Goal: Task Accomplishment & Management: Complete application form

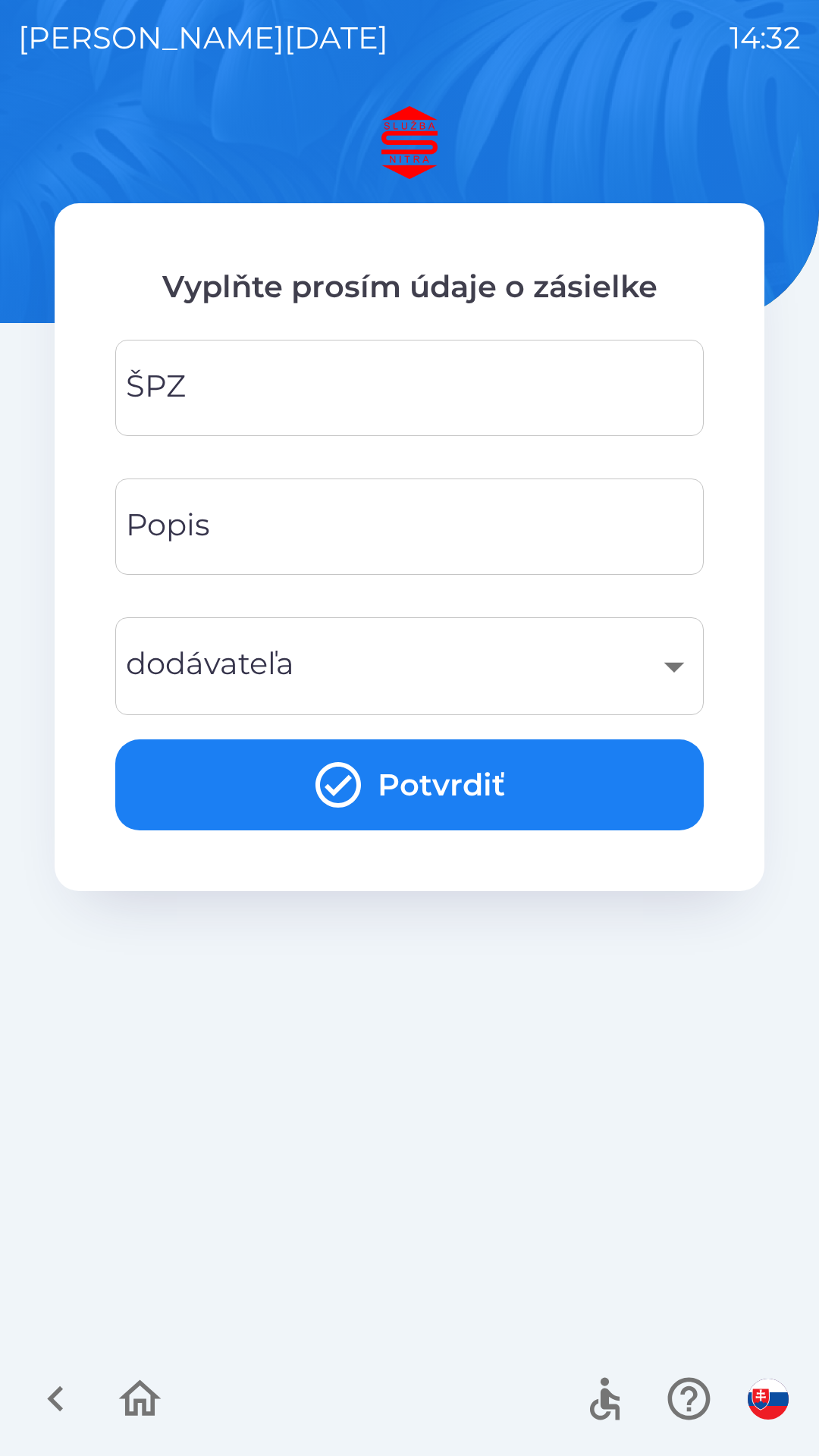
click at [264, 392] on input "ŠPZ" at bounding box center [410, 387] width 552 height 60
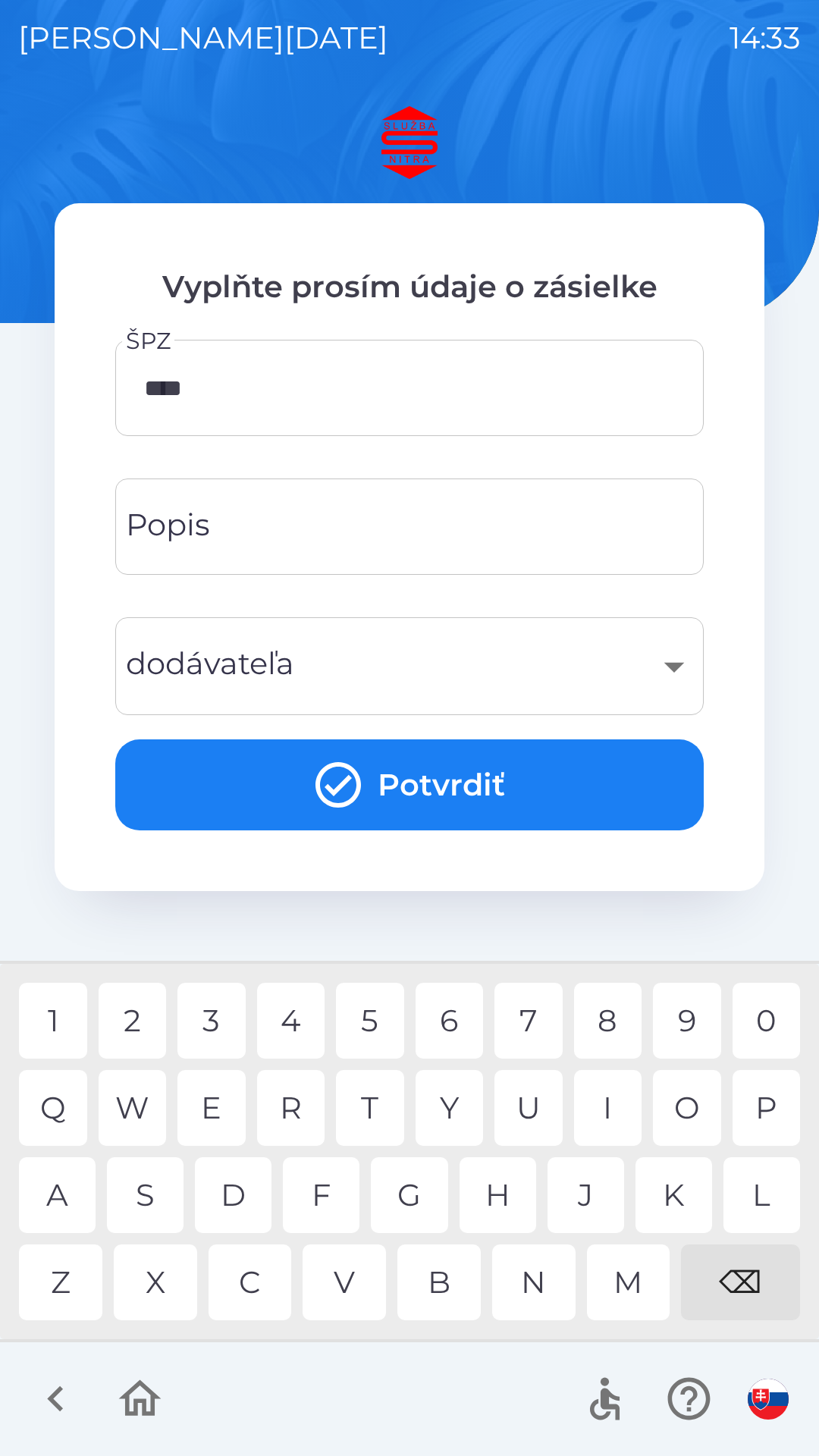
click at [219, 1024] on div "3" at bounding box center [212, 1021] width 68 height 76
type input "*******"
click at [771, 1117] on div "P" at bounding box center [767, 1108] width 68 height 76
click at [266, 532] on input "Popis" at bounding box center [410, 527] width 552 height 60
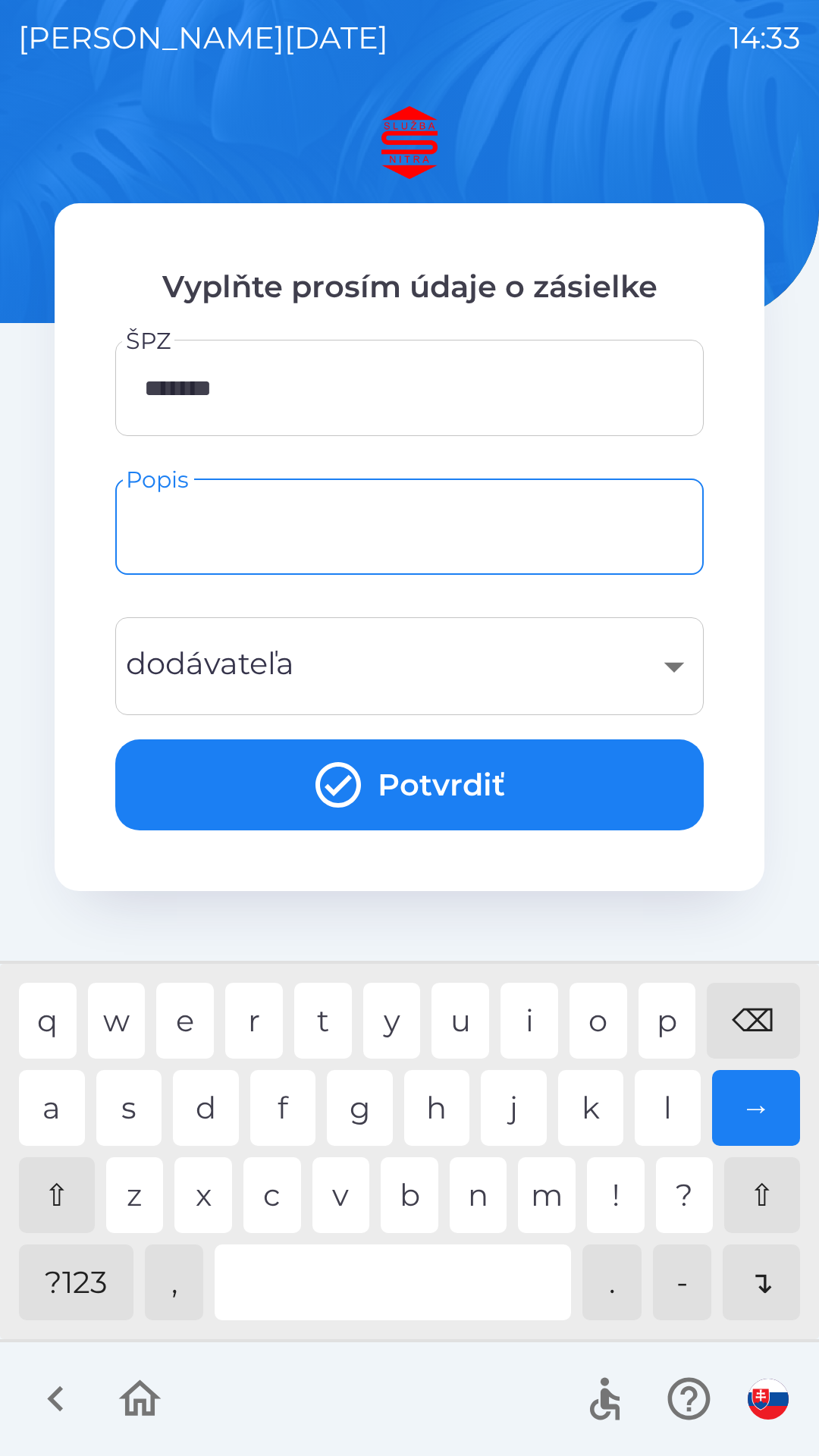
click at [629, 668] on div "​" at bounding box center [410, 666] width 552 height 61
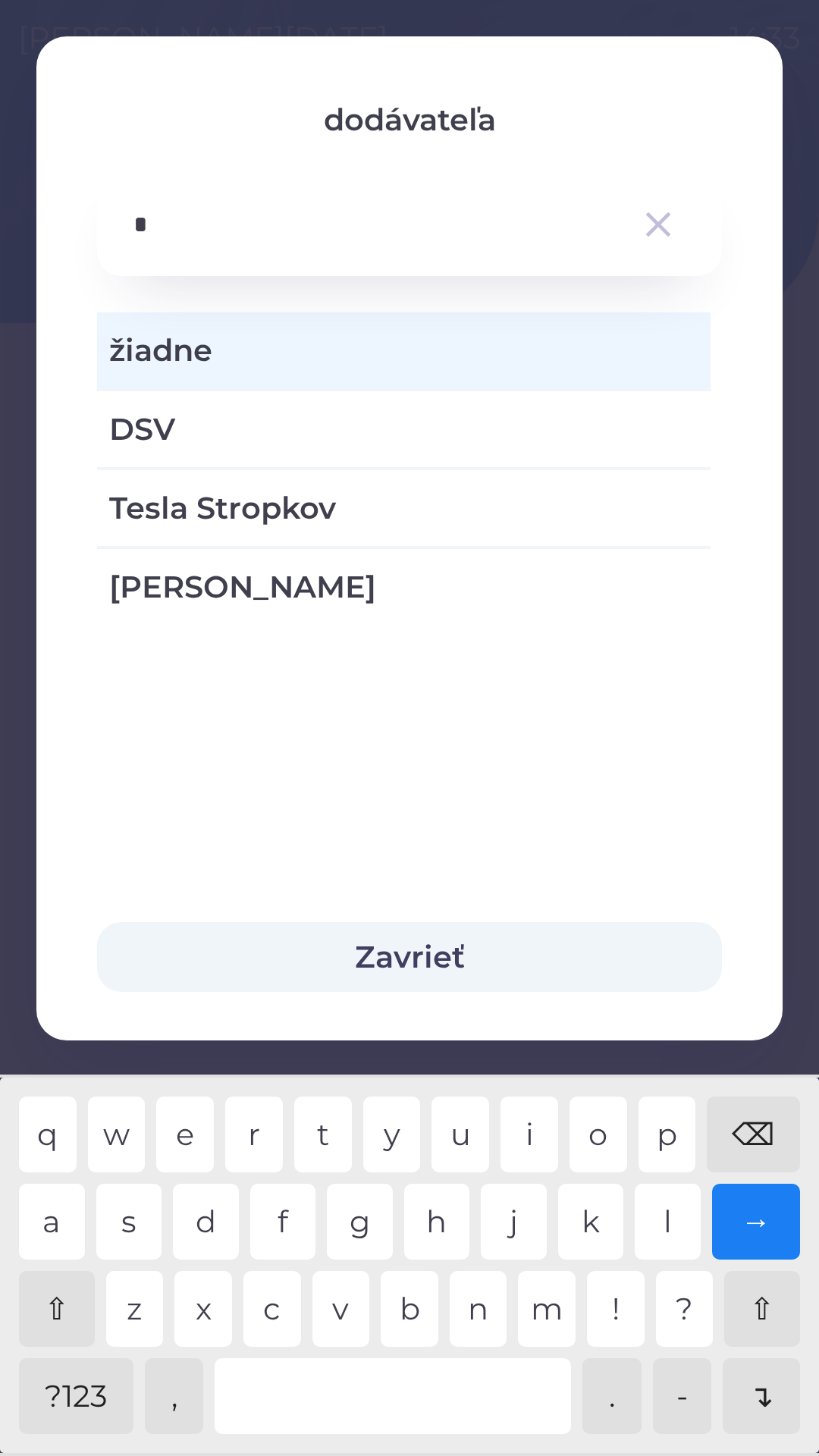
click at [349, 1308] on div "v" at bounding box center [341, 1309] width 58 height 76
type input "**"
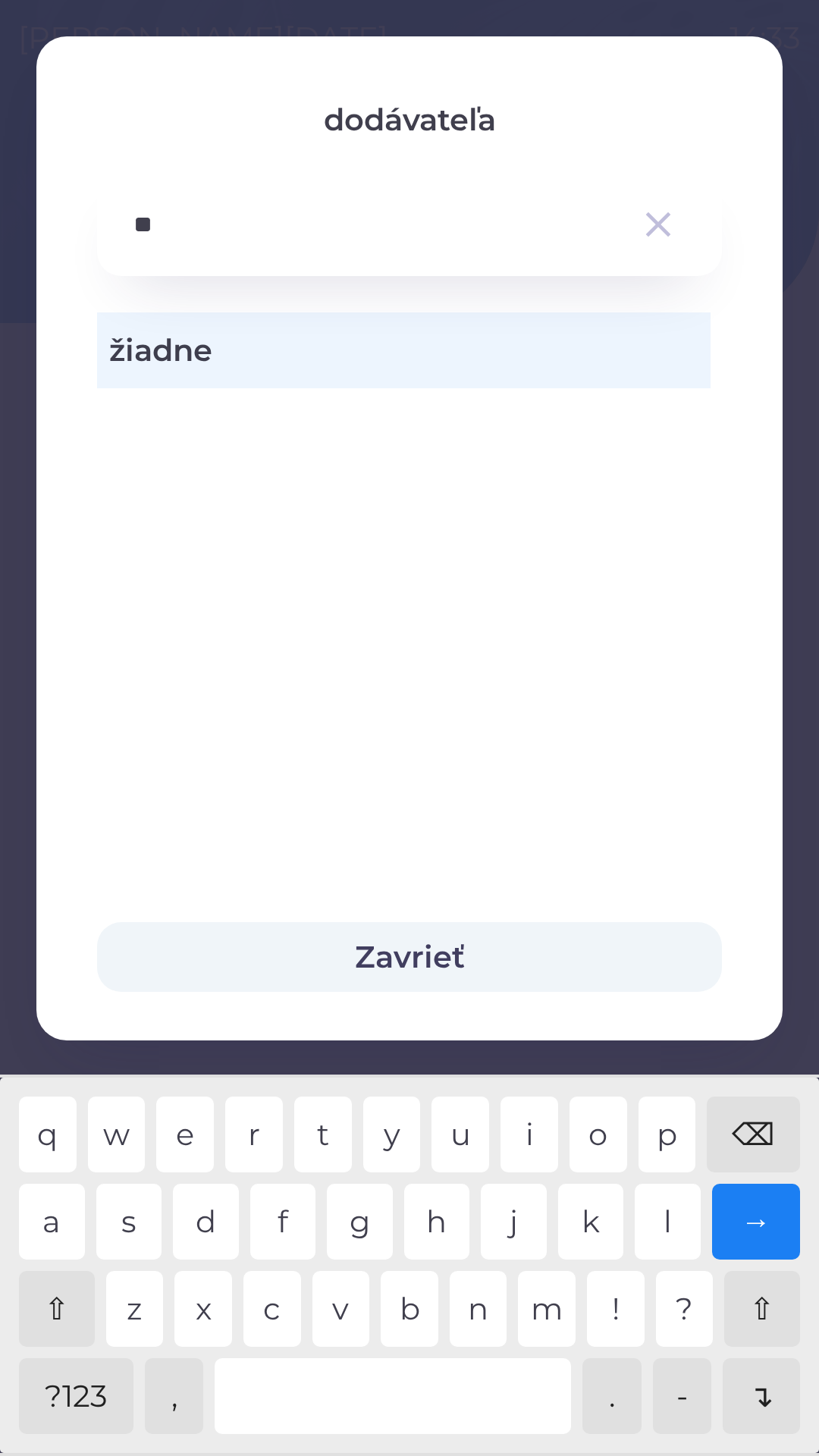
click at [205, 1137] on div "e" at bounding box center [185, 1134] width 58 height 76
click at [650, 229] on icon "button" at bounding box center [658, 224] width 43 height 43
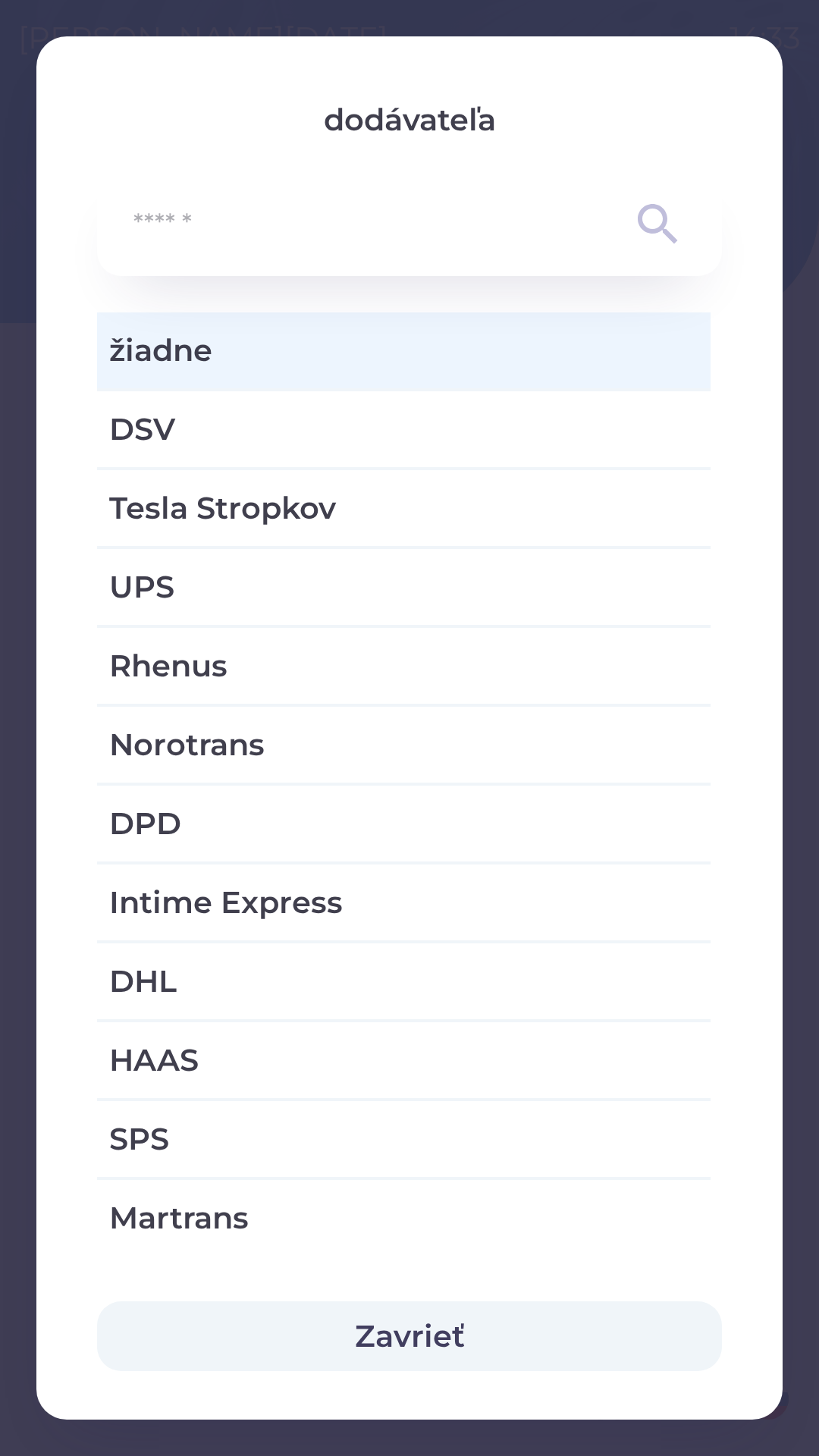
click at [421, 1342] on button "Zavrieť" at bounding box center [410, 1336] width 625 height 70
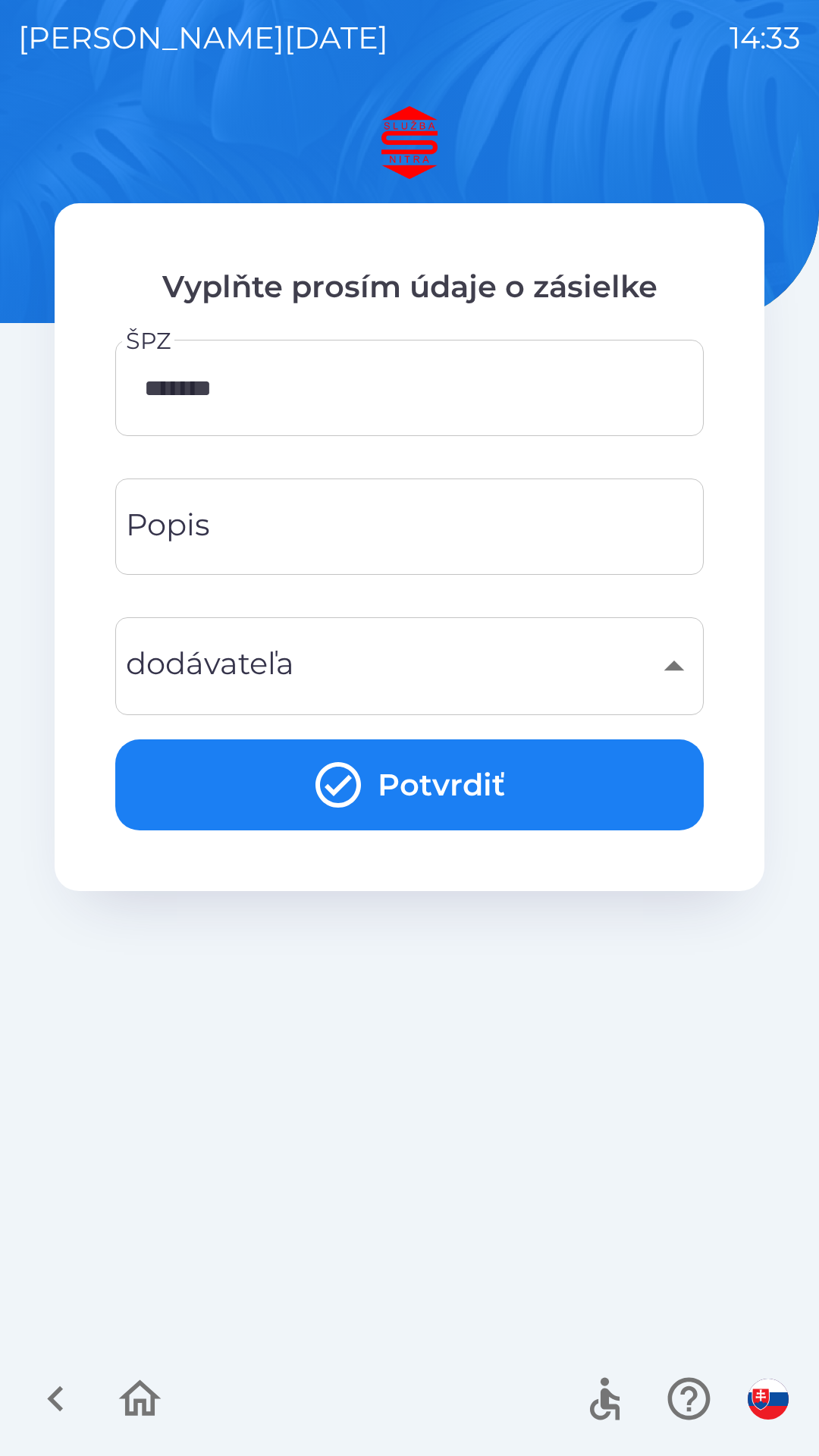
click at [302, 532] on input "Popis" at bounding box center [410, 527] width 552 height 60
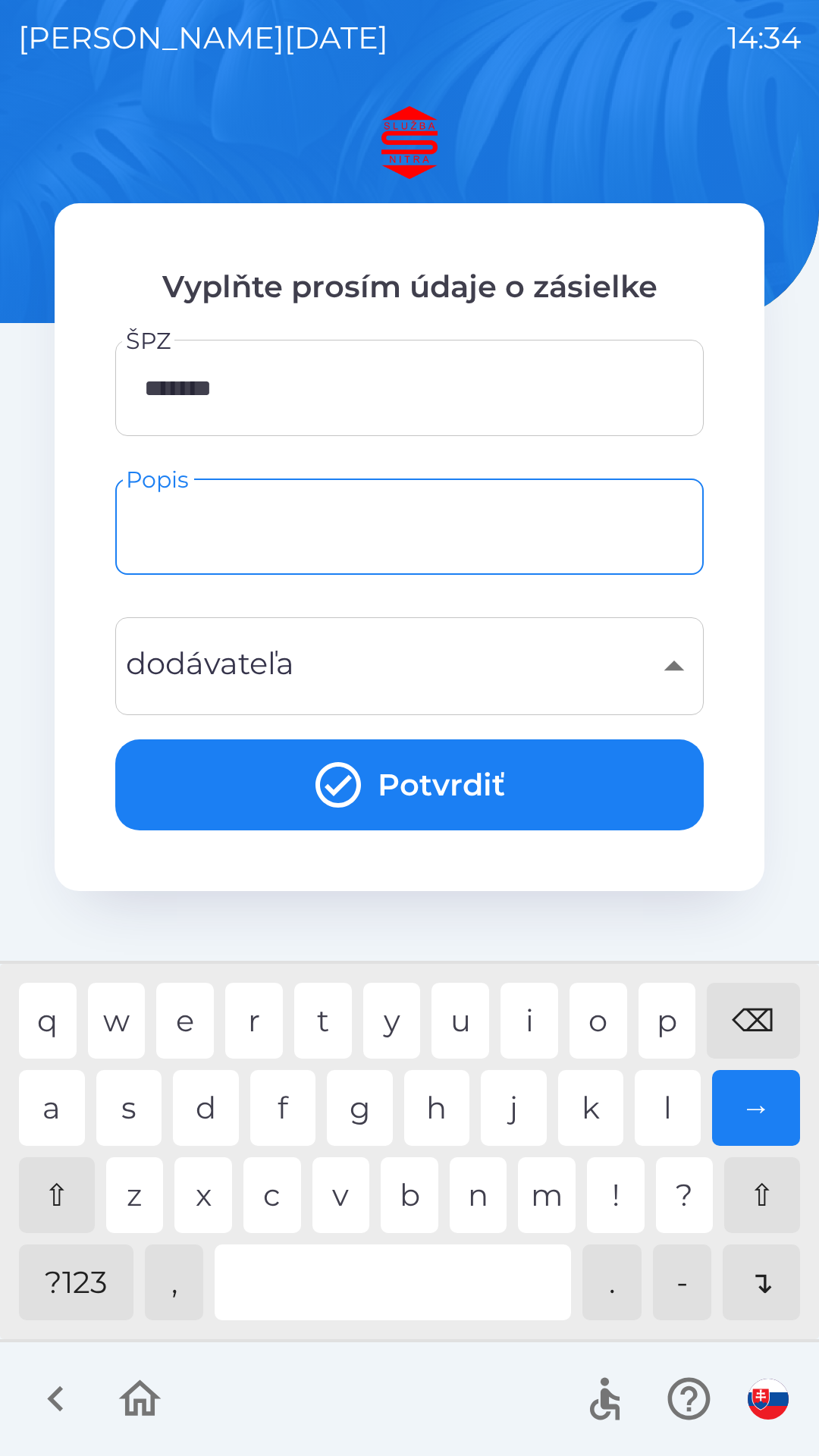
click at [452, 663] on div "​" at bounding box center [410, 666] width 552 height 61
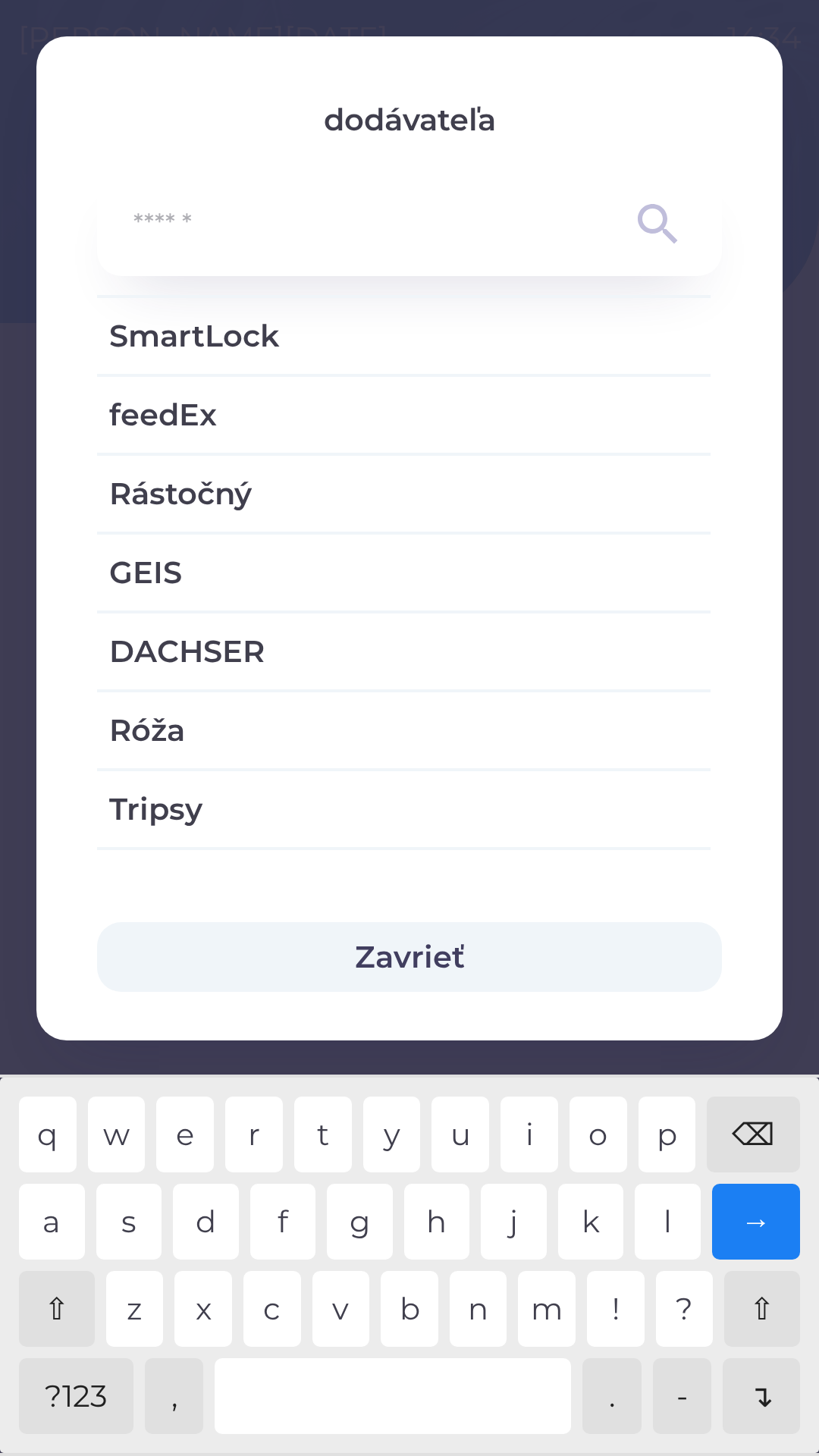
scroll to position [1325, 0]
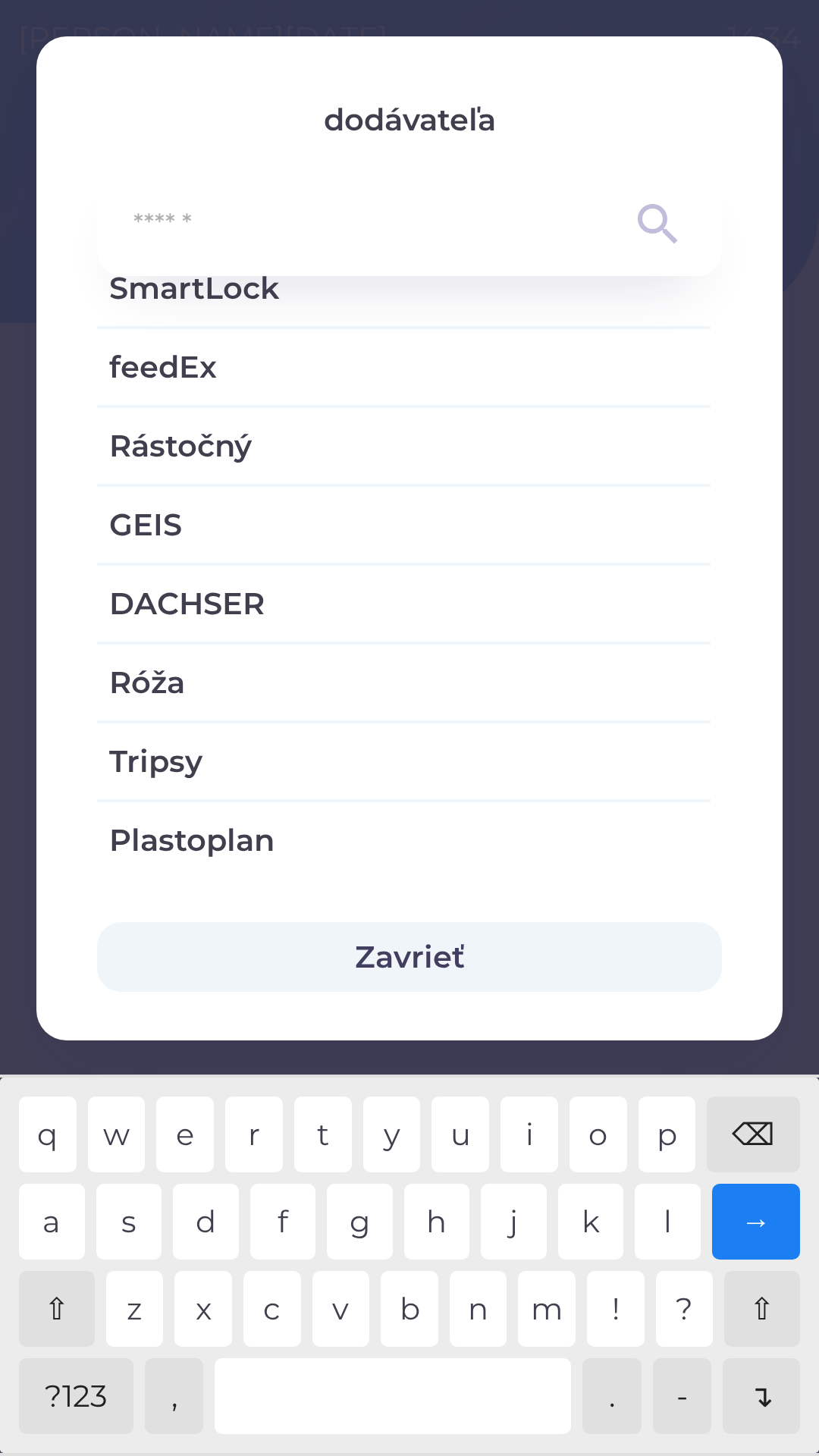
click at [467, 955] on button "Zavrieť" at bounding box center [410, 957] width 625 height 70
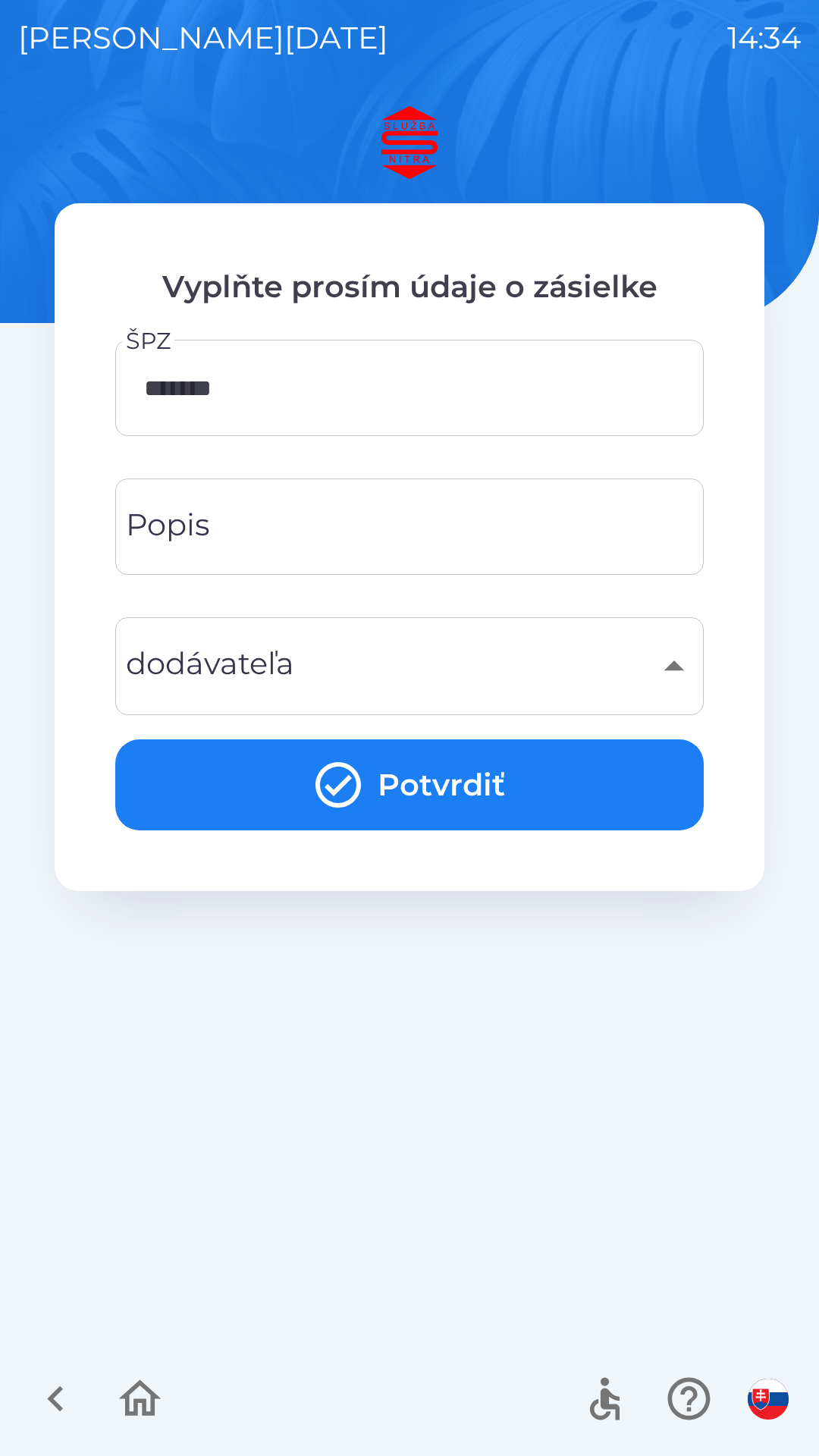
click at [524, 799] on button "Potvrdiť" at bounding box center [409, 785] width 589 height 91
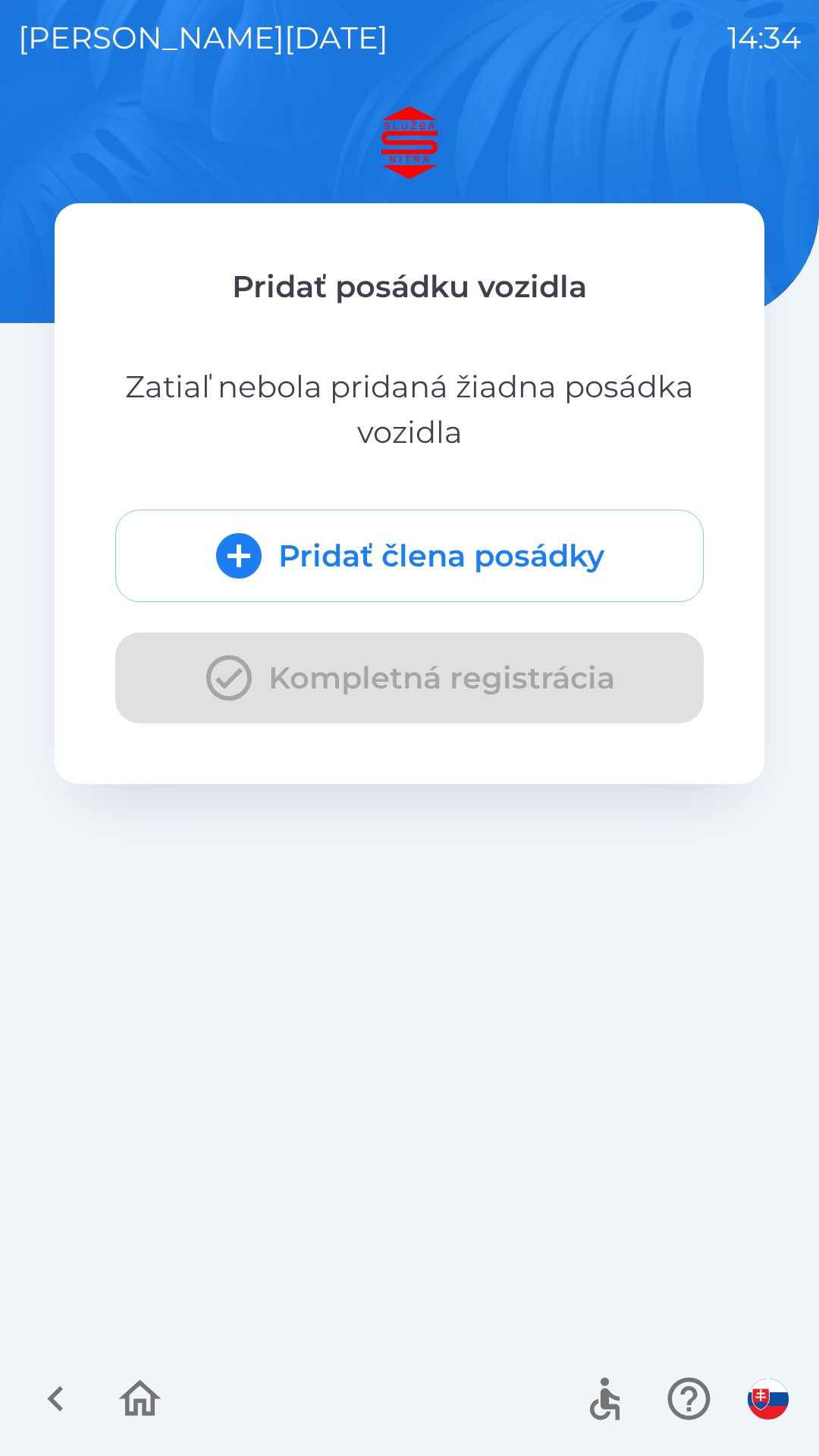
click at [252, 552] on icon "submit" at bounding box center [239, 556] width 46 height 46
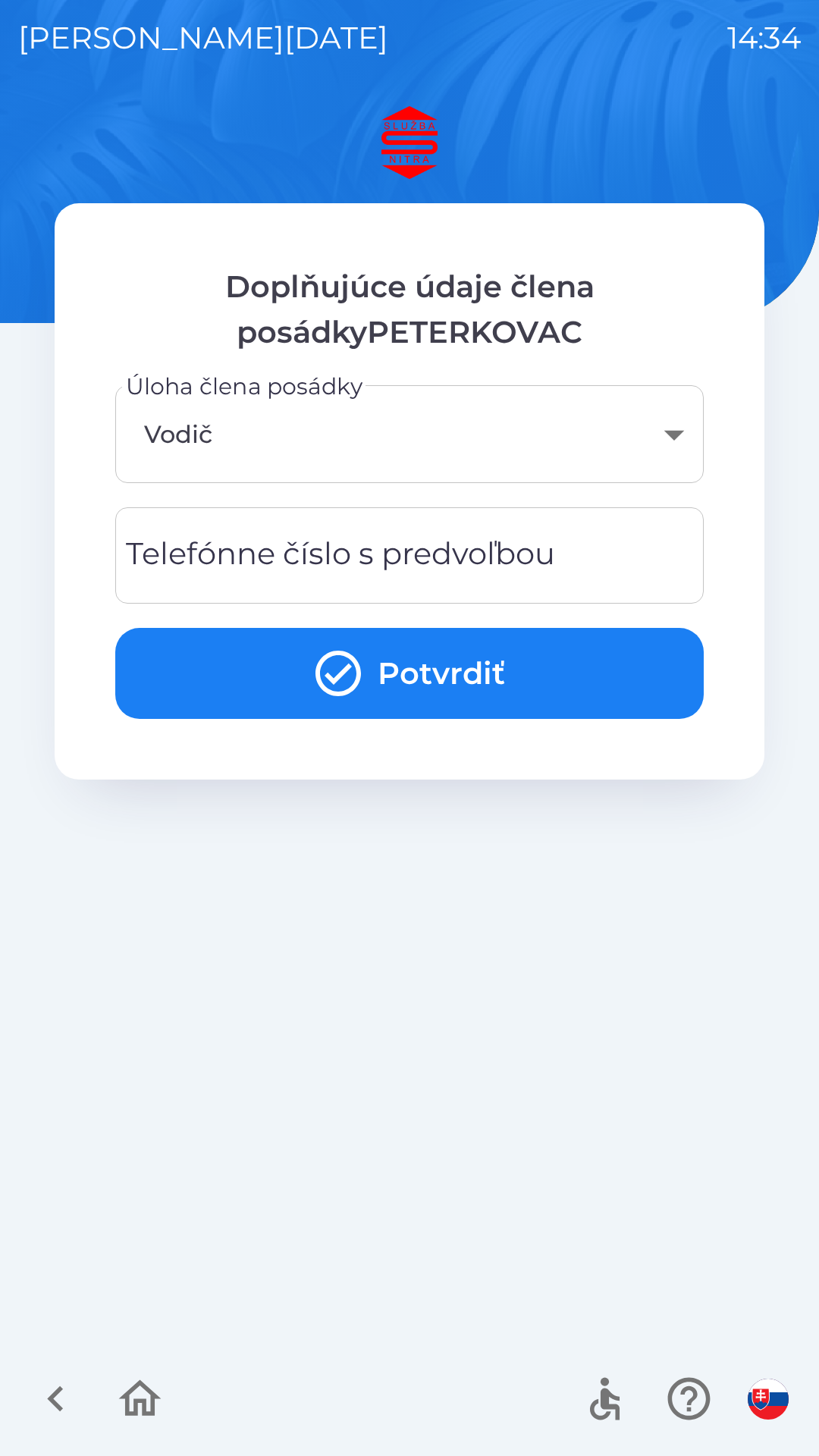
click at [322, 559] on div "Telefónne číslo s predvoľbou Telefónne číslo s predvoľbou" at bounding box center [409, 555] width 589 height 97
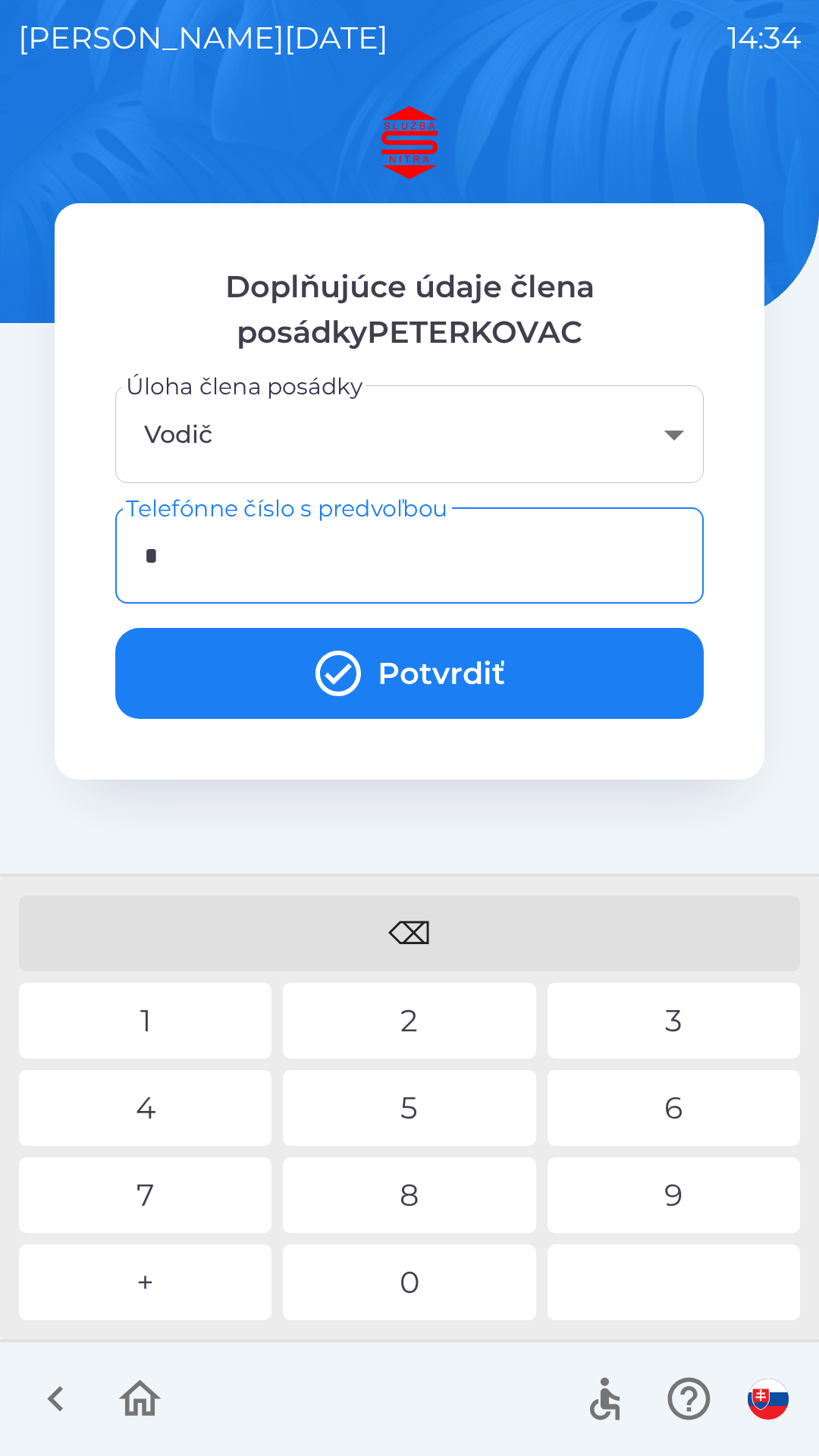
click at [177, 1286] on div "+" at bounding box center [145, 1283] width 253 height 76
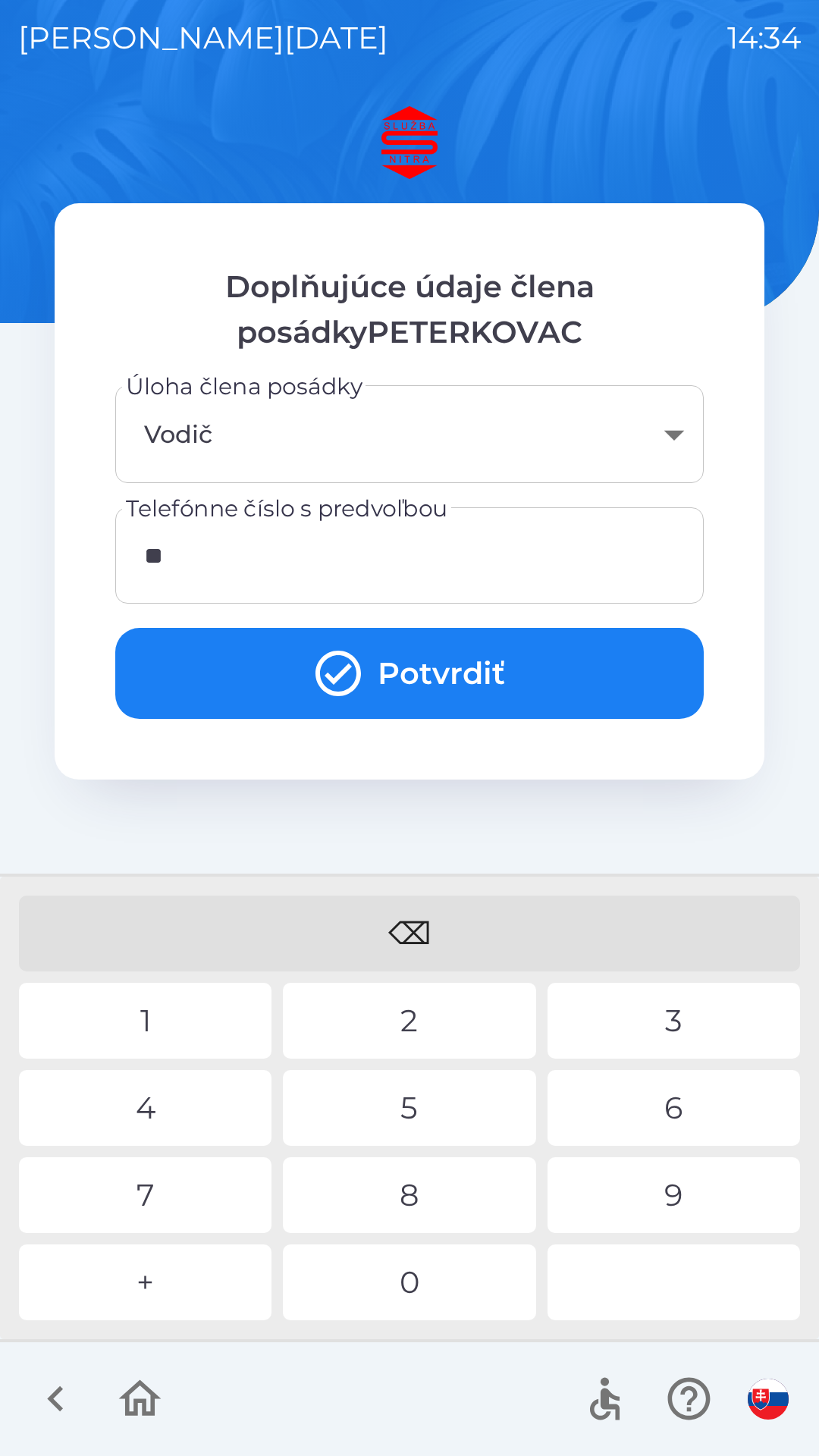
click at [168, 1106] on div "4" at bounding box center [145, 1108] width 253 height 76
click at [208, 1031] on div "1" at bounding box center [145, 1021] width 253 height 76
click at [681, 1202] on div "9" at bounding box center [674, 1195] width 253 height 76
click at [183, 1025] on div "1" at bounding box center [145, 1021] width 253 height 76
click at [200, 1192] on div "7" at bounding box center [145, 1195] width 253 height 76
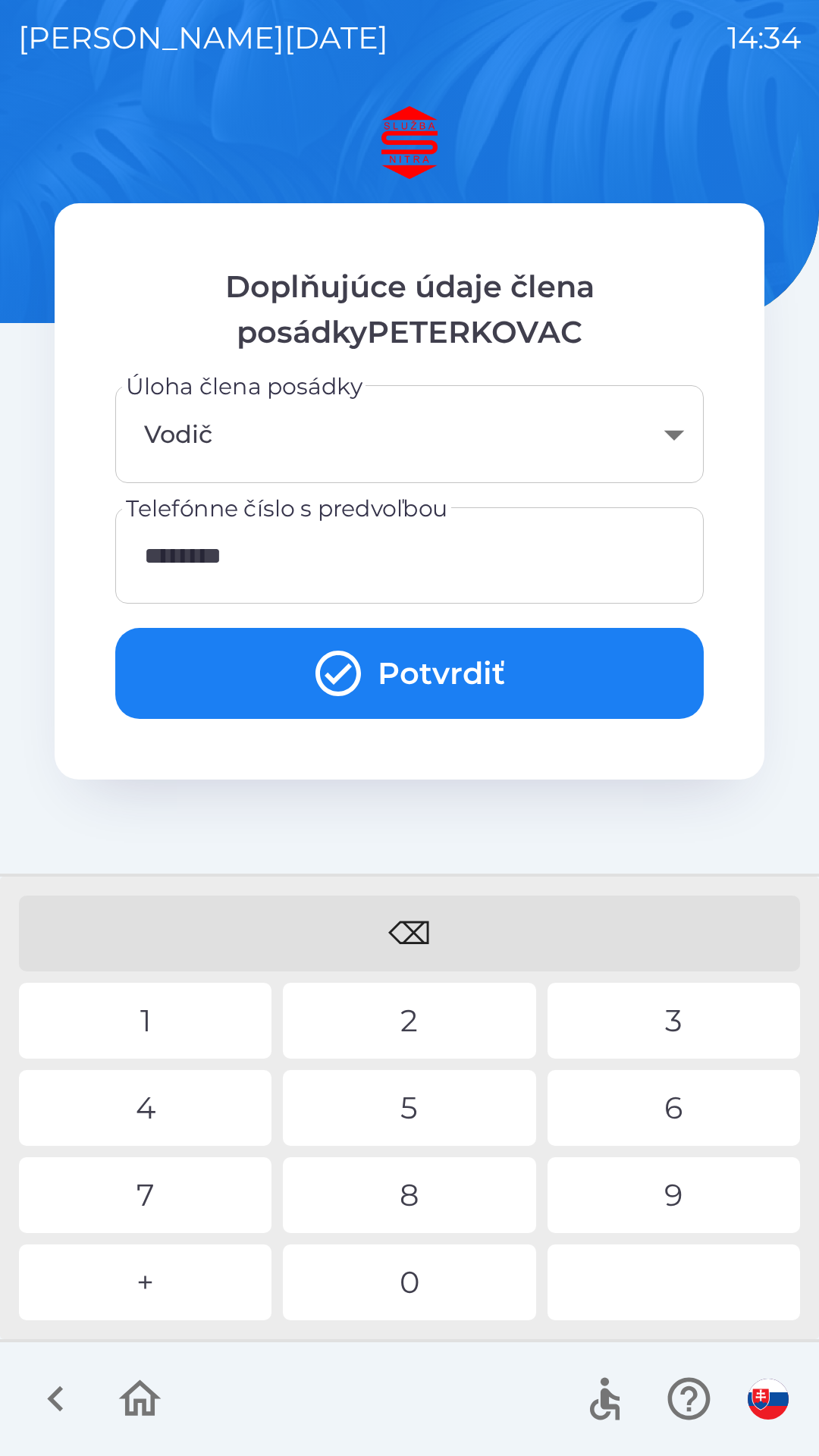
click at [418, 1107] on div "5" at bounding box center [409, 1108] width 253 height 76
click at [678, 1183] on div "9" at bounding box center [674, 1195] width 253 height 76
click at [687, 1012] on div "3" at bounding box center [674, 1021] width 253 height 76
type input "**********"
click at [464, 1291] on div "0" at bounding box center [409, 1283] width 253 height 76
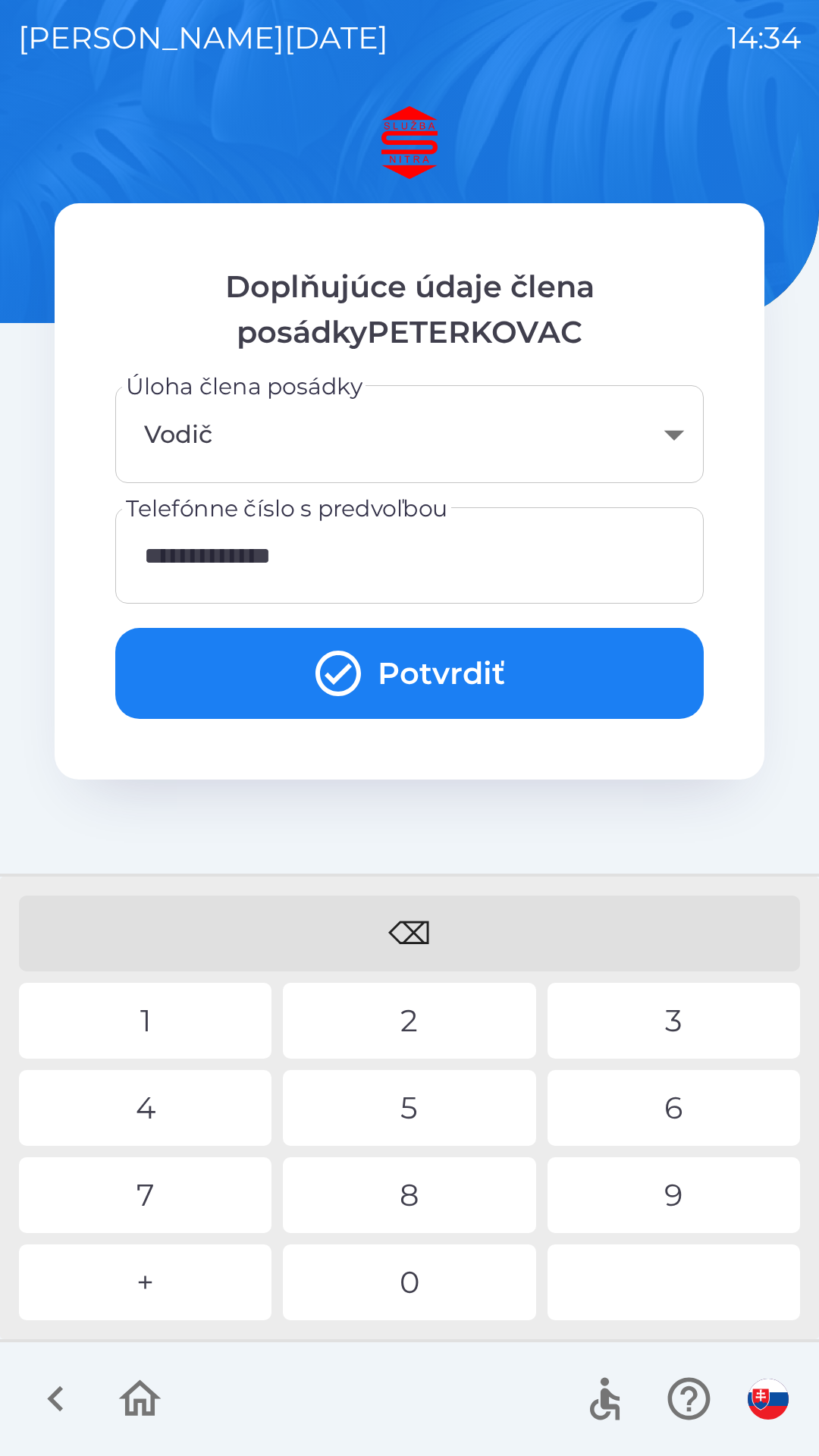
click at [428, 668] on button "Potvrdiť" at bounding box center [409, 673] width 589 height 91
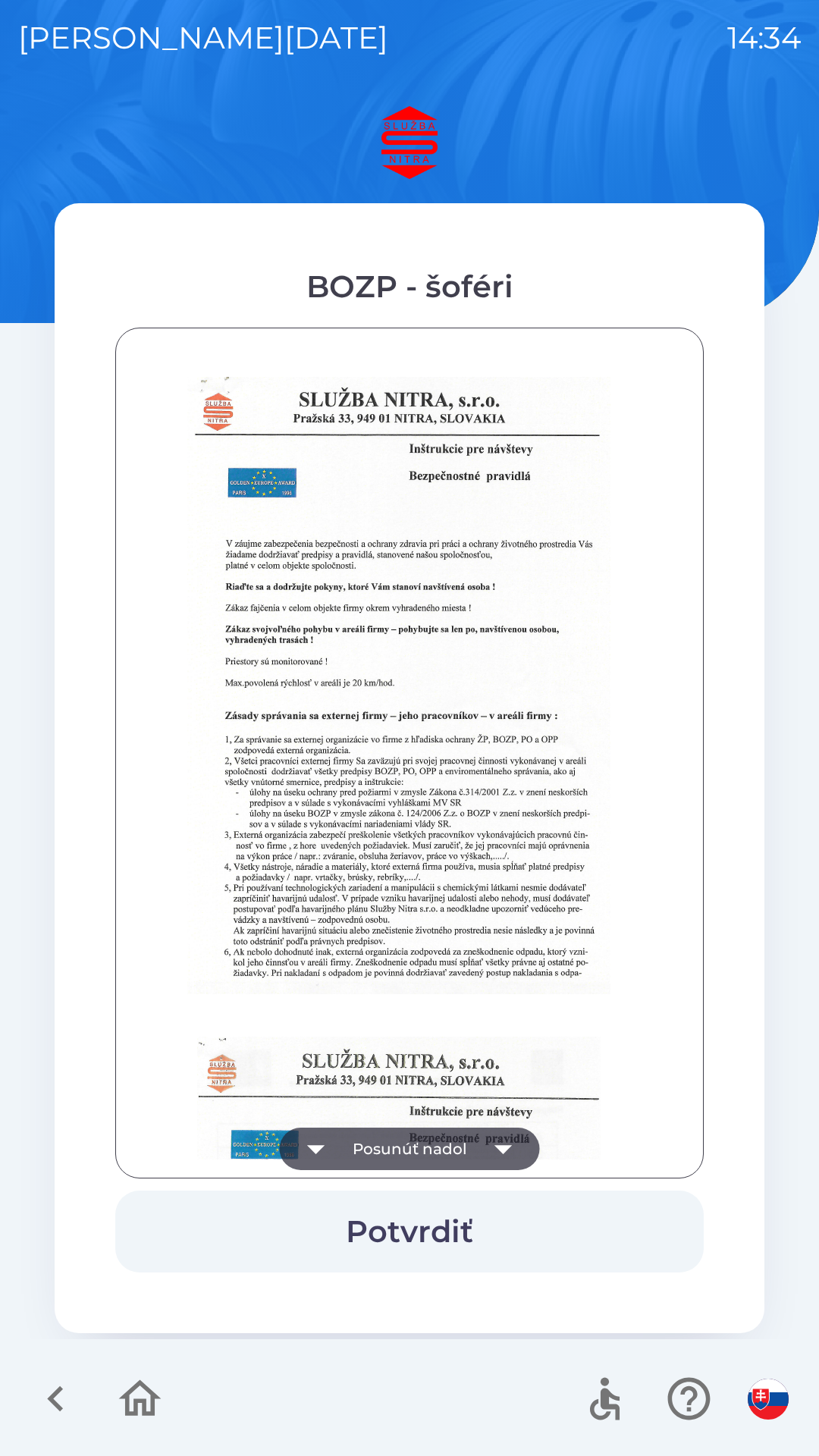
click at [510, 1159] on icon "button" at bounding box center [503, 1149] width 43 height 43
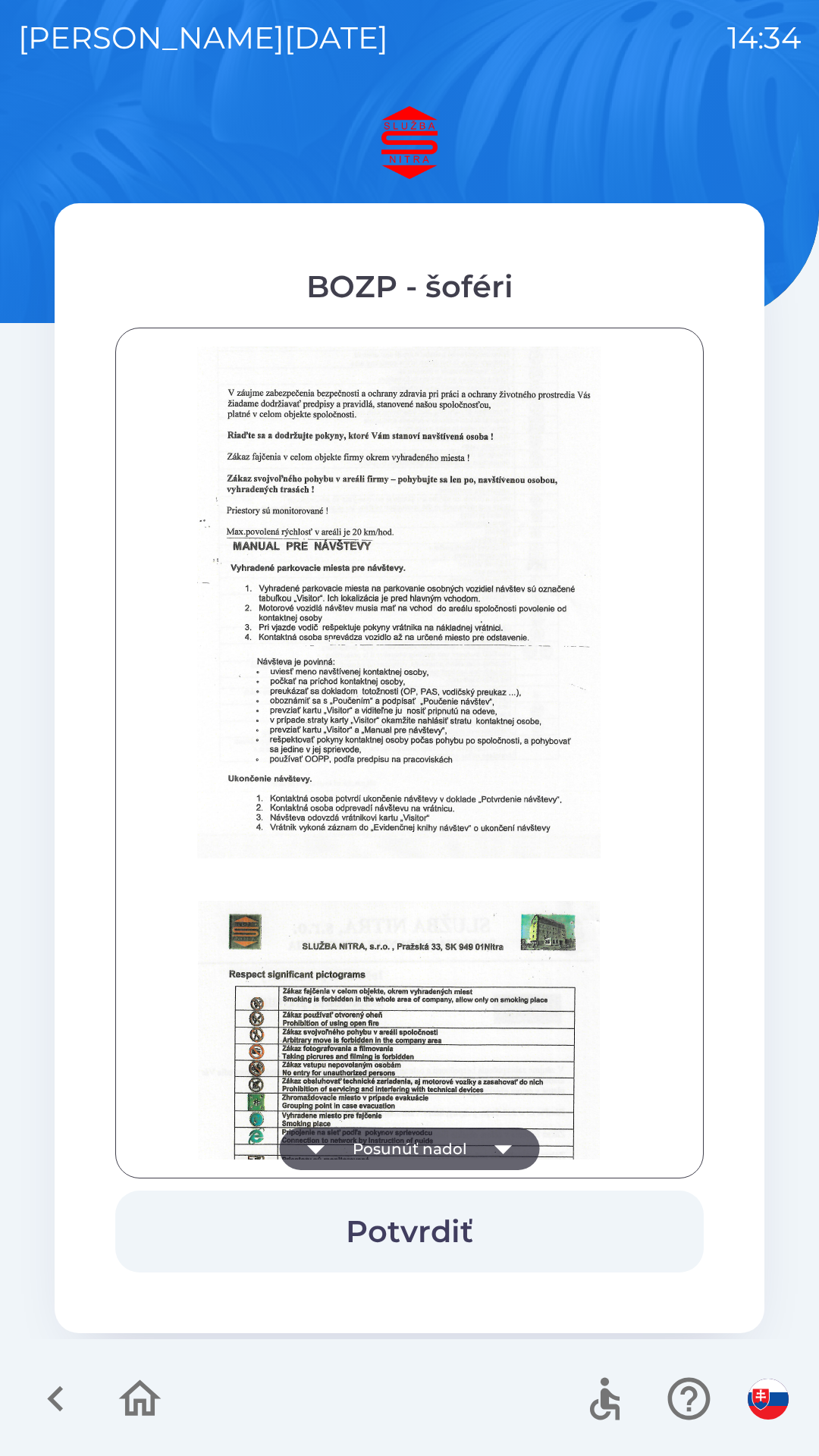
click at [513, 1161] on icon "button" at bounding box center [503, 1149] width 43 height 43
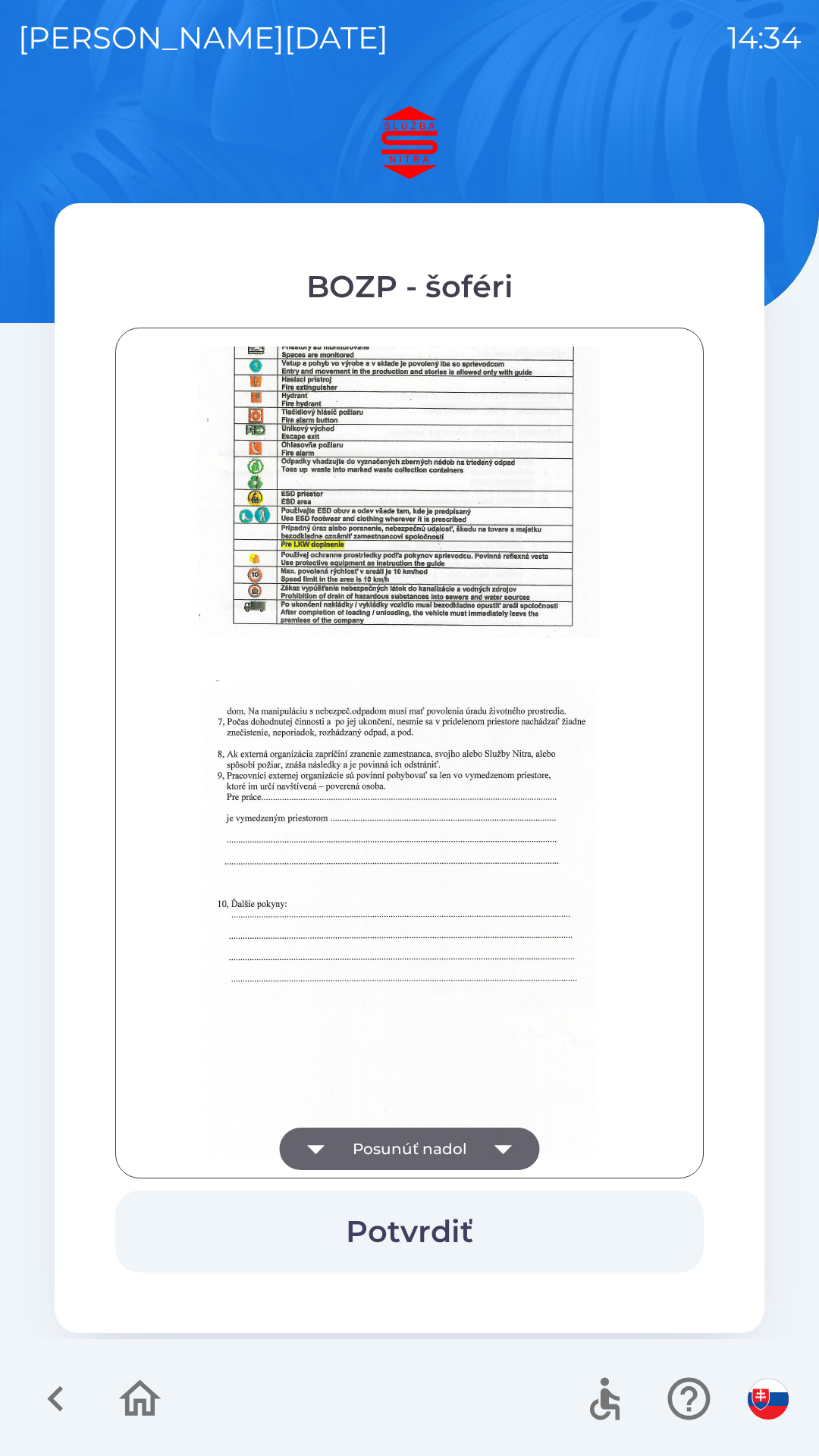
click at [502, 1150] on icon "button" at bounding box center [503, 1150] width 18 height 9
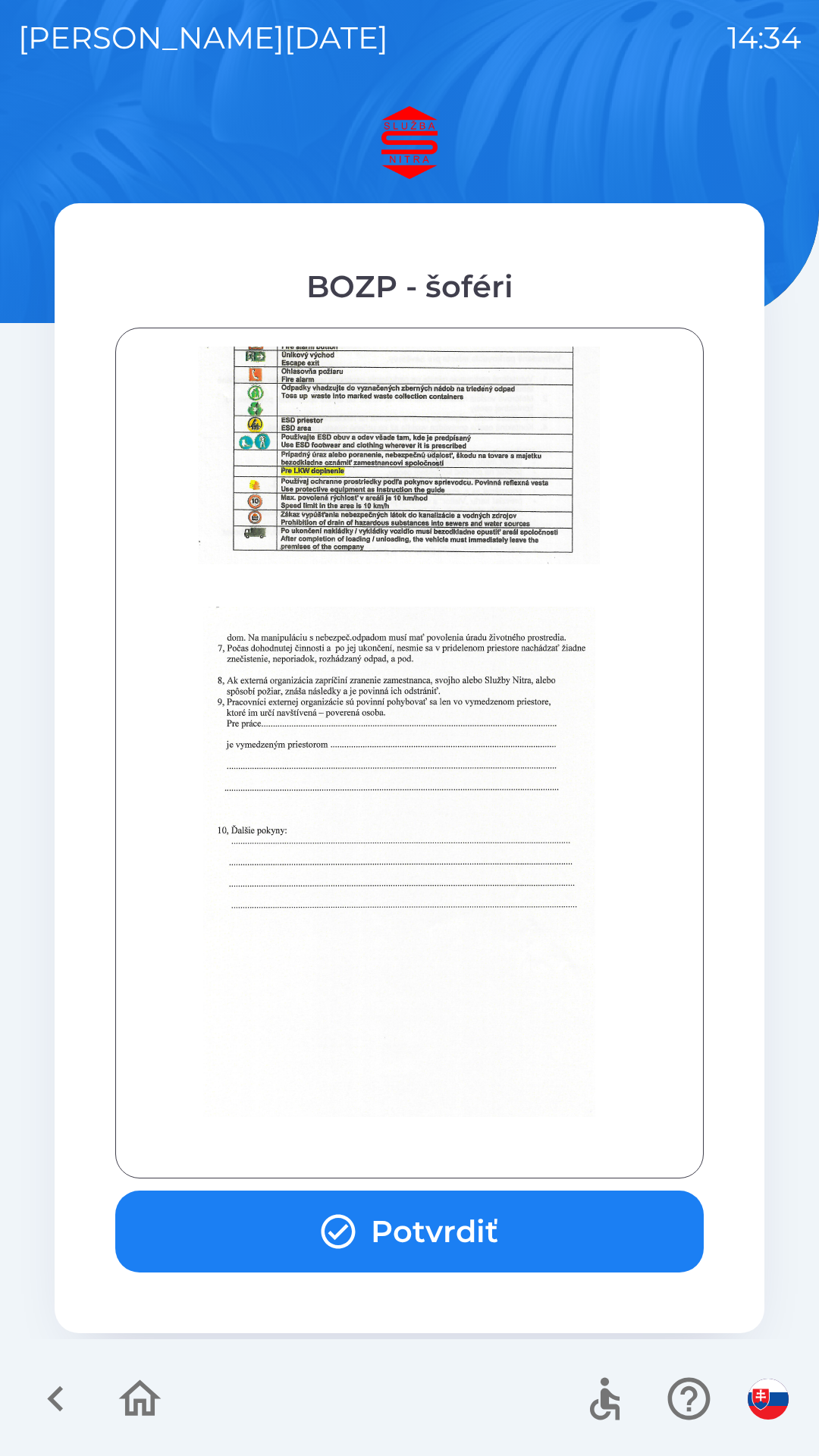
click at [471, 1239] on button "Potvrdiť" at bounding box center [409, 1232] width 589 height 82
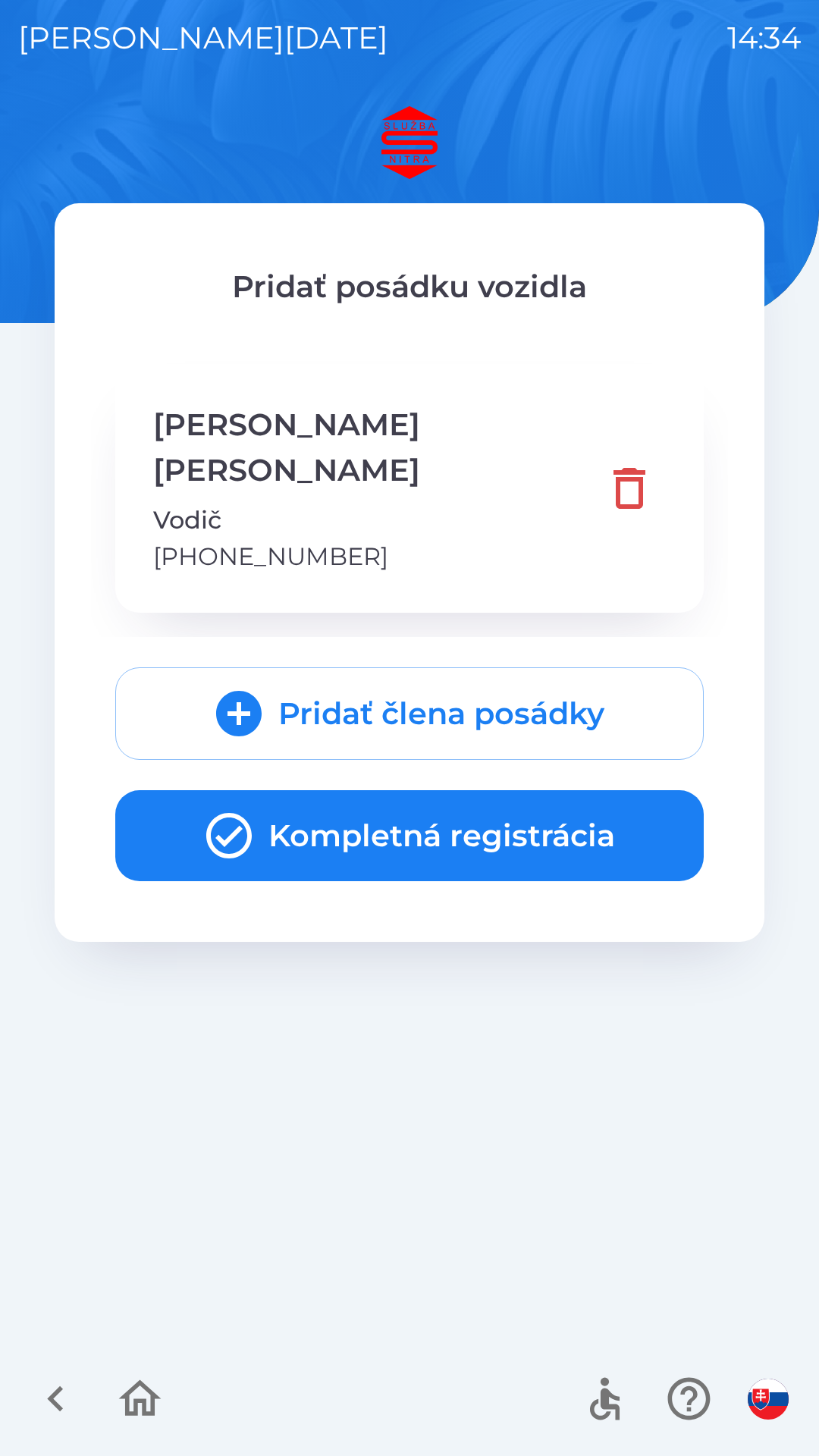
click at [425, 796] on button "Kompletná registrácia" at bounding box center [409, 836] width 589 height 91
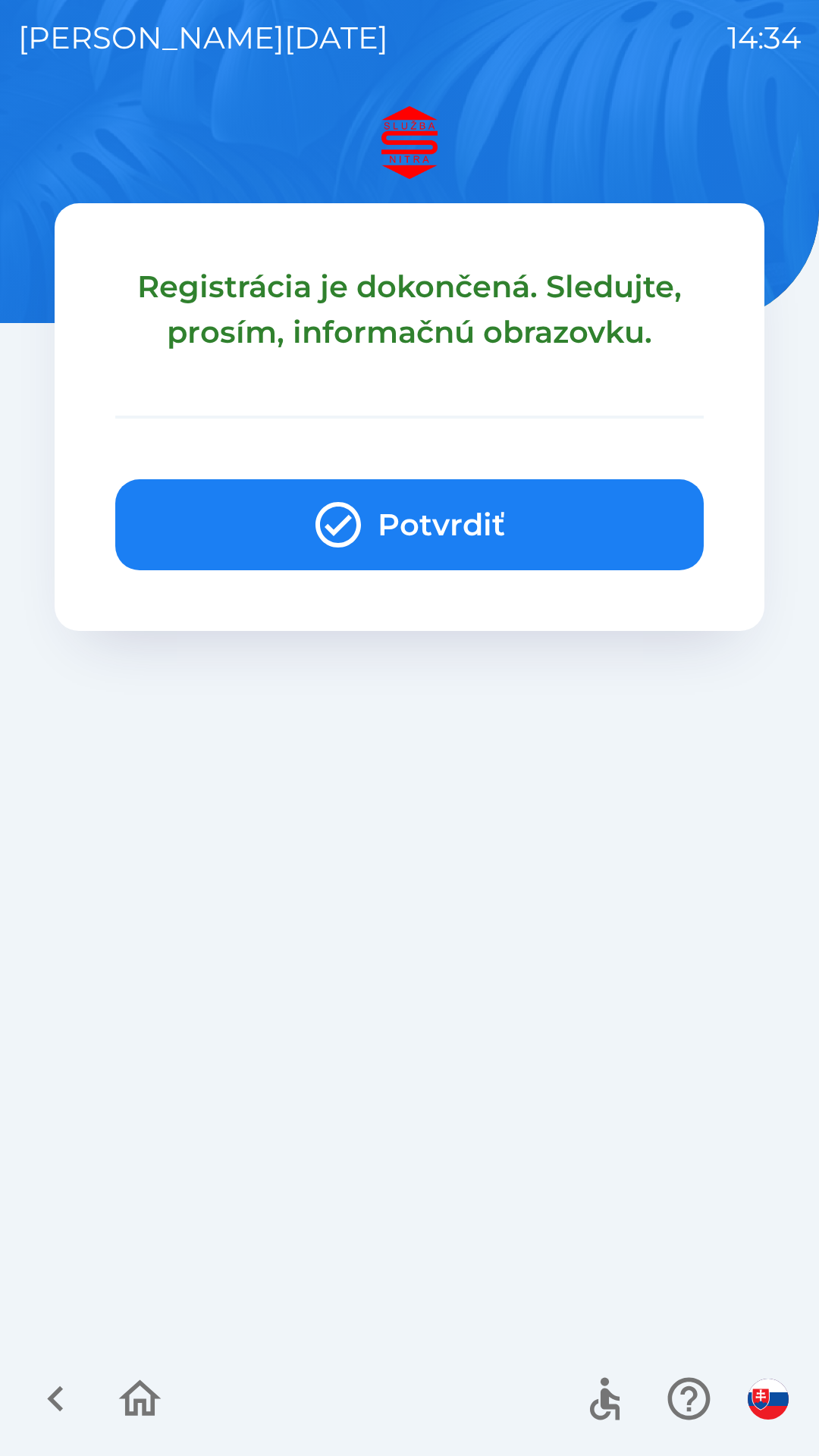
click at [421, 525] on button "Potvrdiť" at bounding box center [409, 525] width 589 height 91
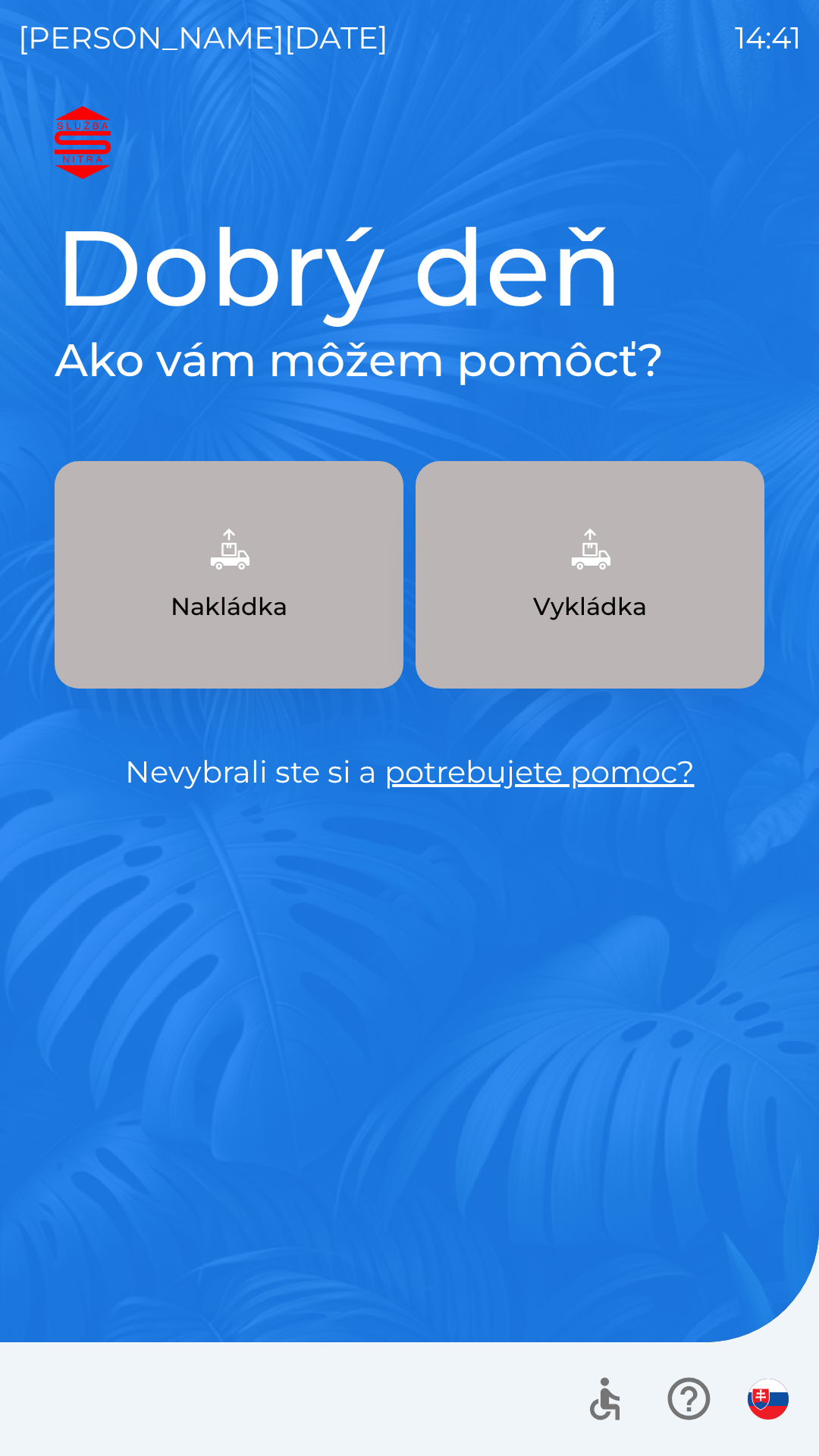
click at [241, 579] on img "button" at bounding box center [229, 549] width 67 height 66
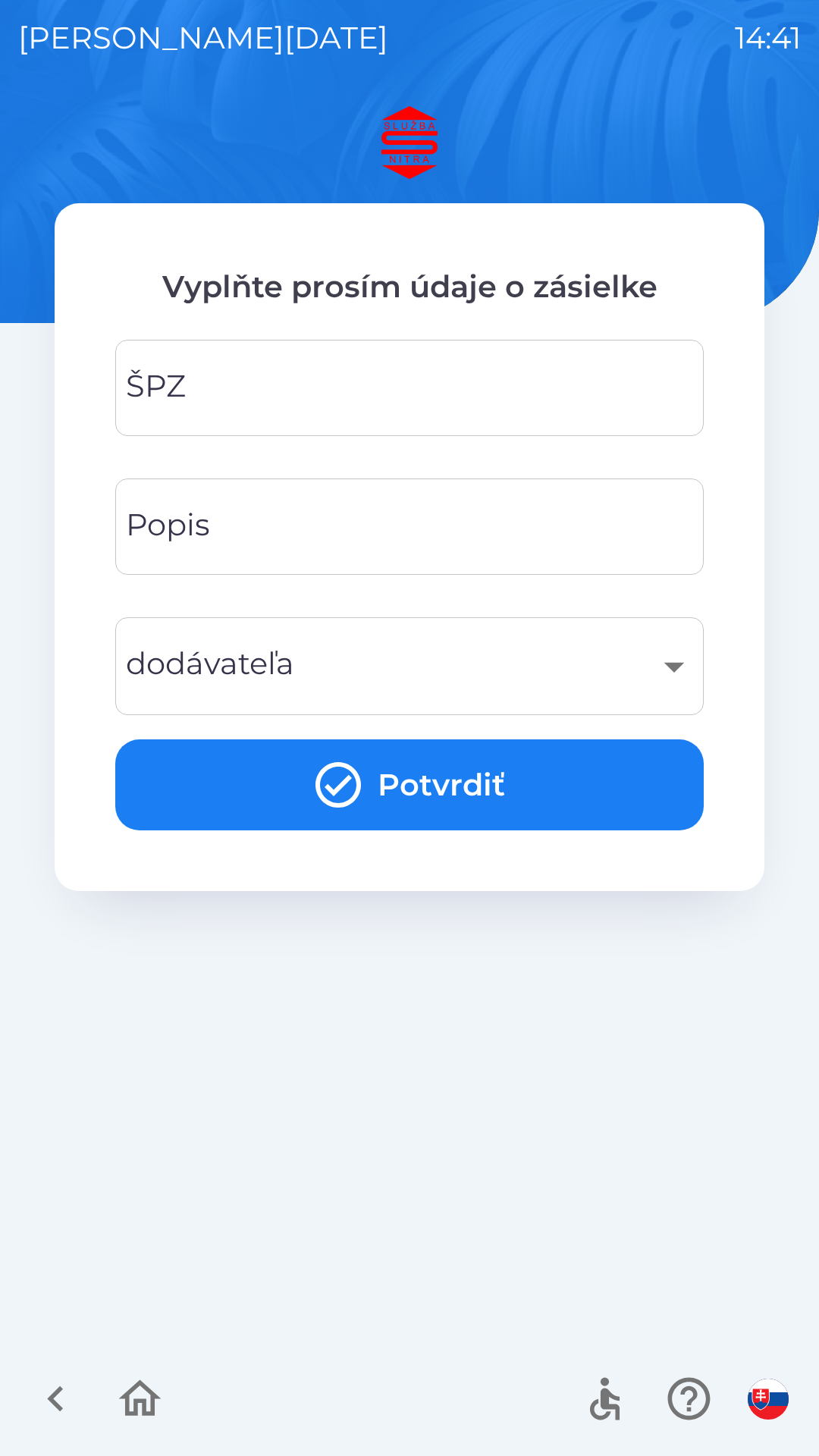
click at [194, 401] on input "ŠPZ" at bounding box center [410, 387] width 552 height 60
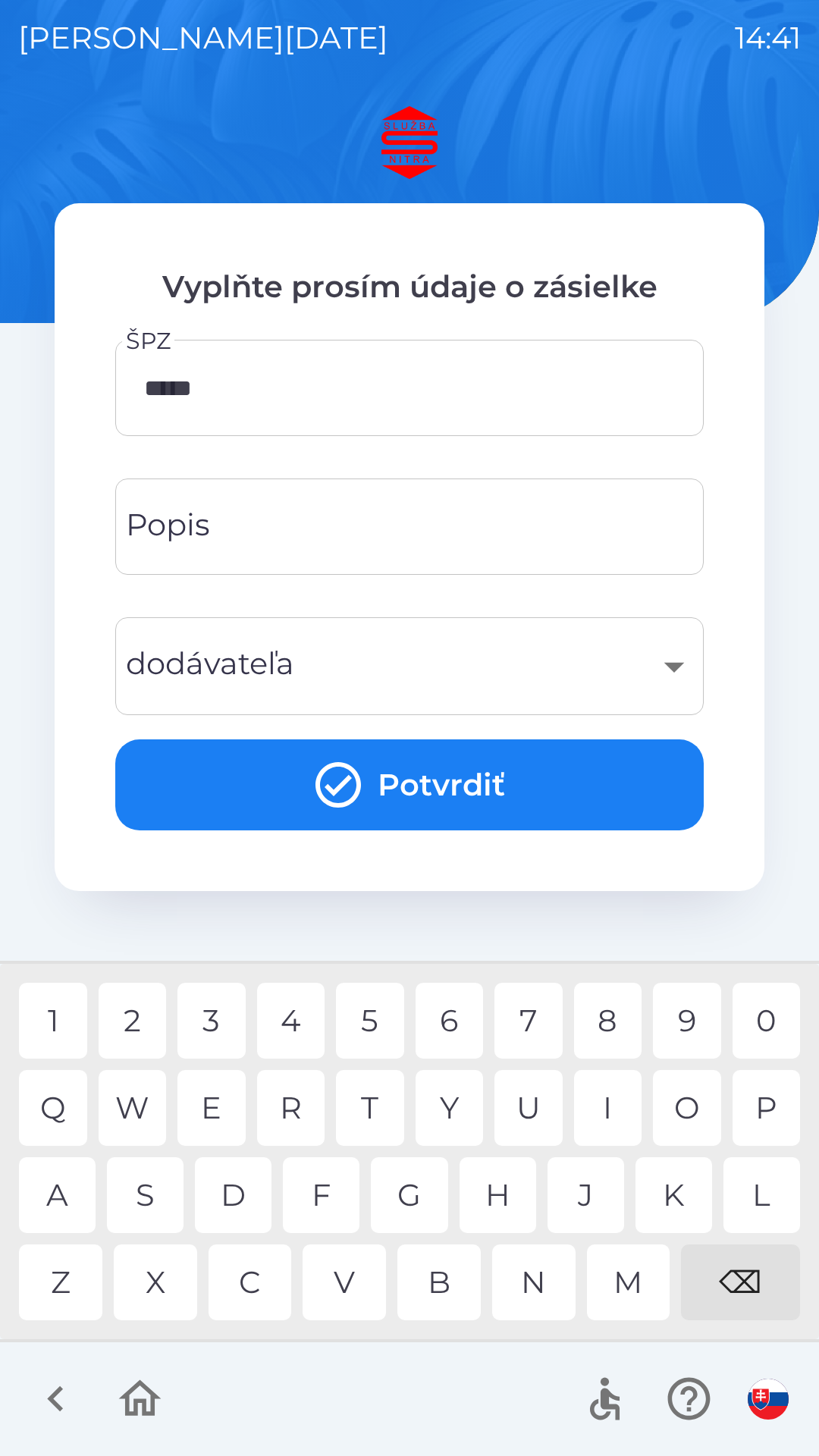
click at [619, 1021] on div "8" at bounding box center [609, 1021] width 68 height 76
type input "*******"
click at [220, 542] on input "Popis" at bounding box center [410, 527] width 552 height 60
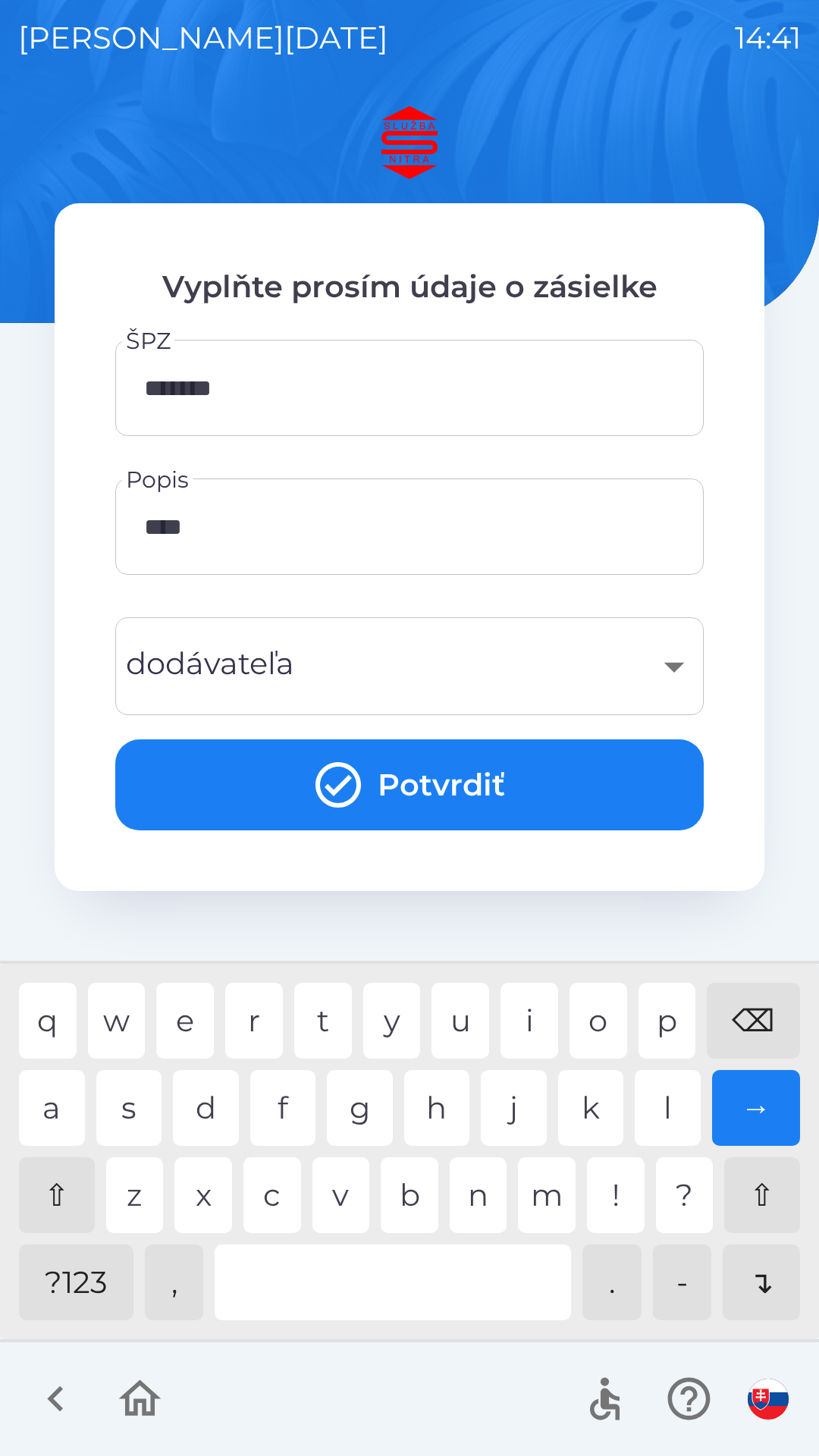
click at [606, 1013] on div "o" at bounding box center [599, 1021] width 58 height 76
click at [545, 1200] on div "m" at bounding box center [547, 1195] width 58 height 76
click at [537, 1011] on div "i" at bounding box center [529, 1021] width 58 height 76
type input "**********"
click at [144, 1113] on div "s" at bounding box center [129, 1108] width 66 height 76
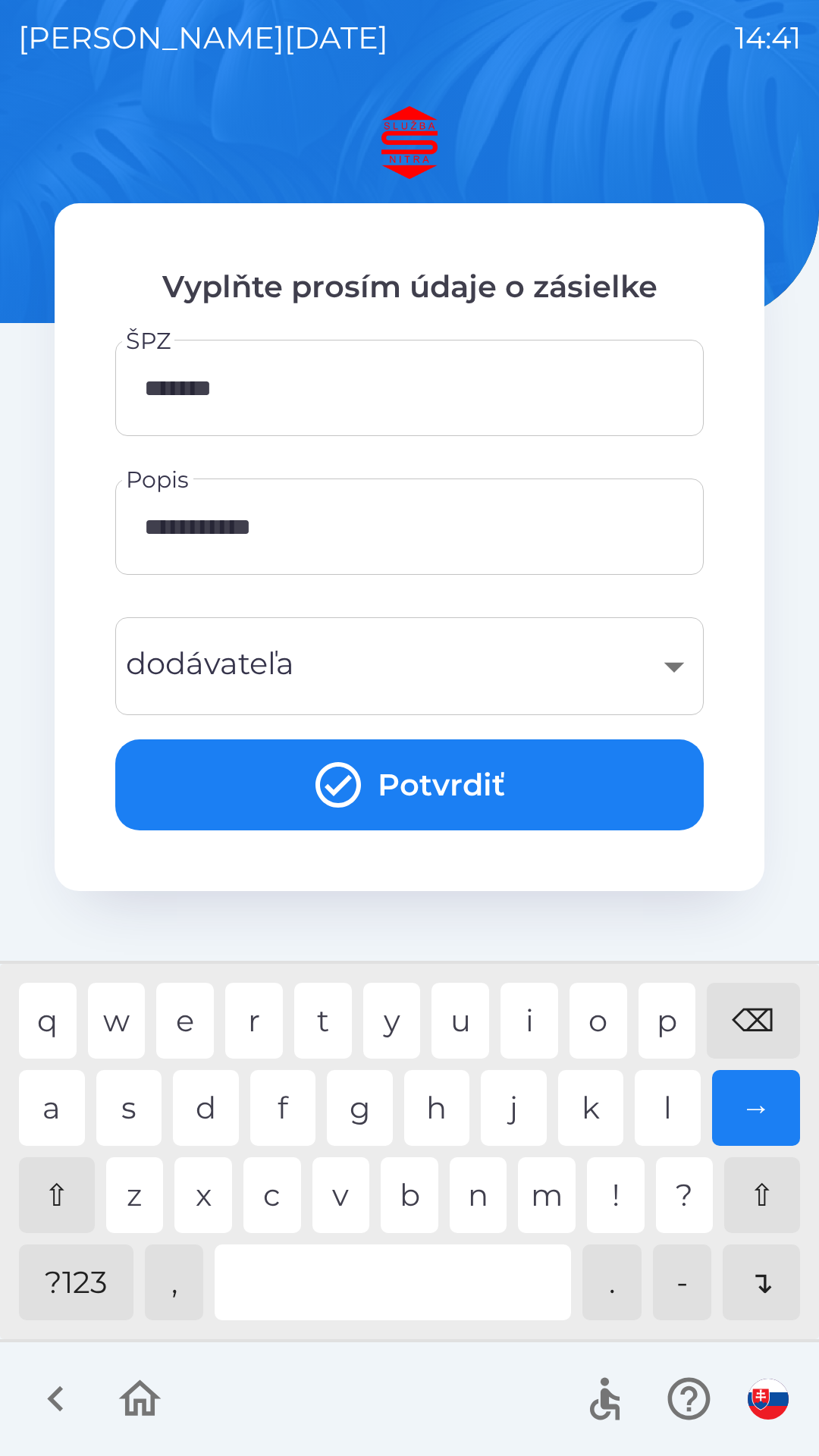
click at [279, 769] on button "Potvrdiť" at bounding box center [409, 785] width 589 height 91
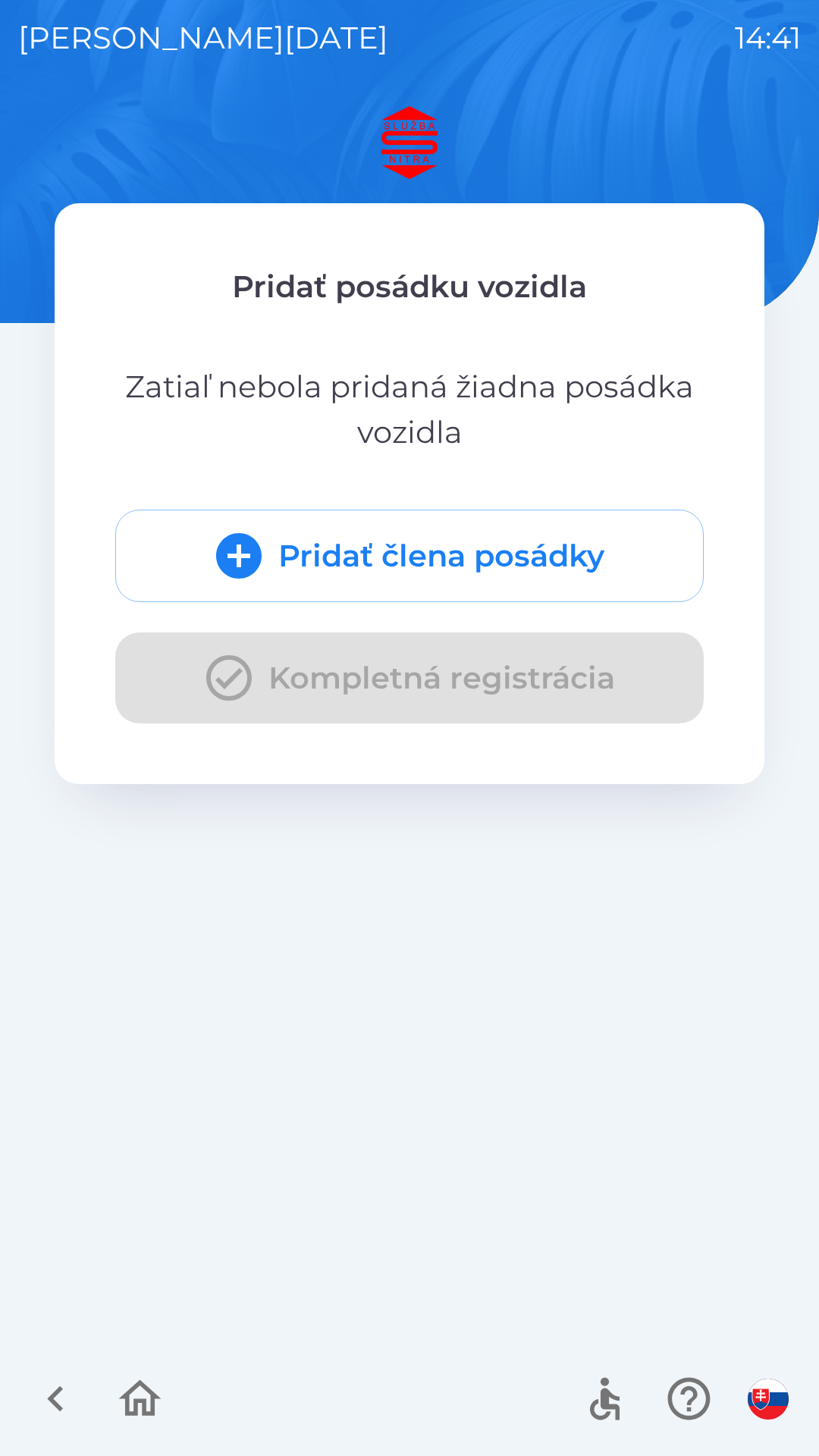
click at [328, 561] on button "Pridať člena posádky" at bounding box center [409, 556] width 589 height 93
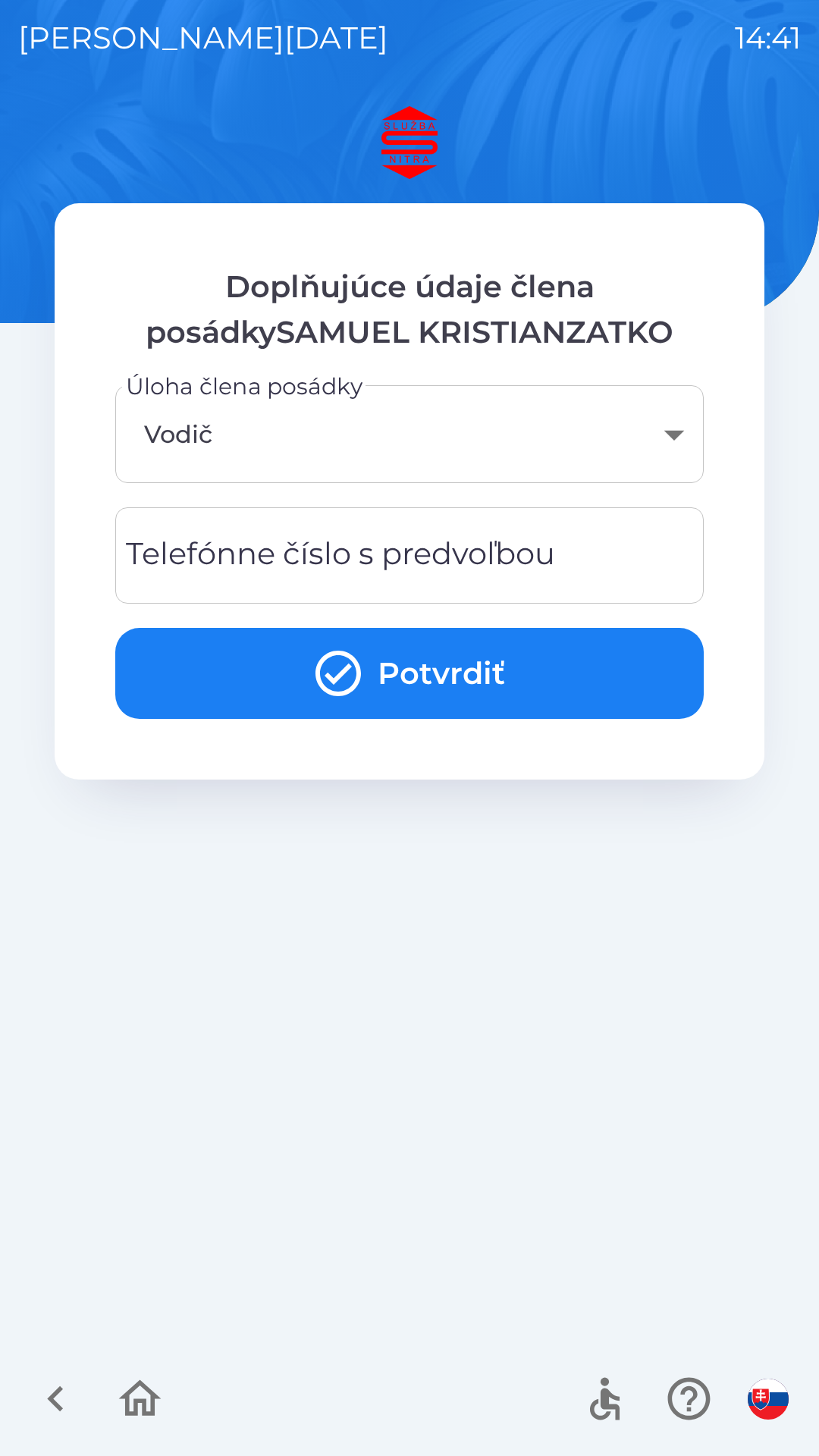
click at [224, 567] on div "Telefónne číslo s predvoľbou Telefónne číslo s predvoľbou" at bounding box center [409, 555] width 589 height 97
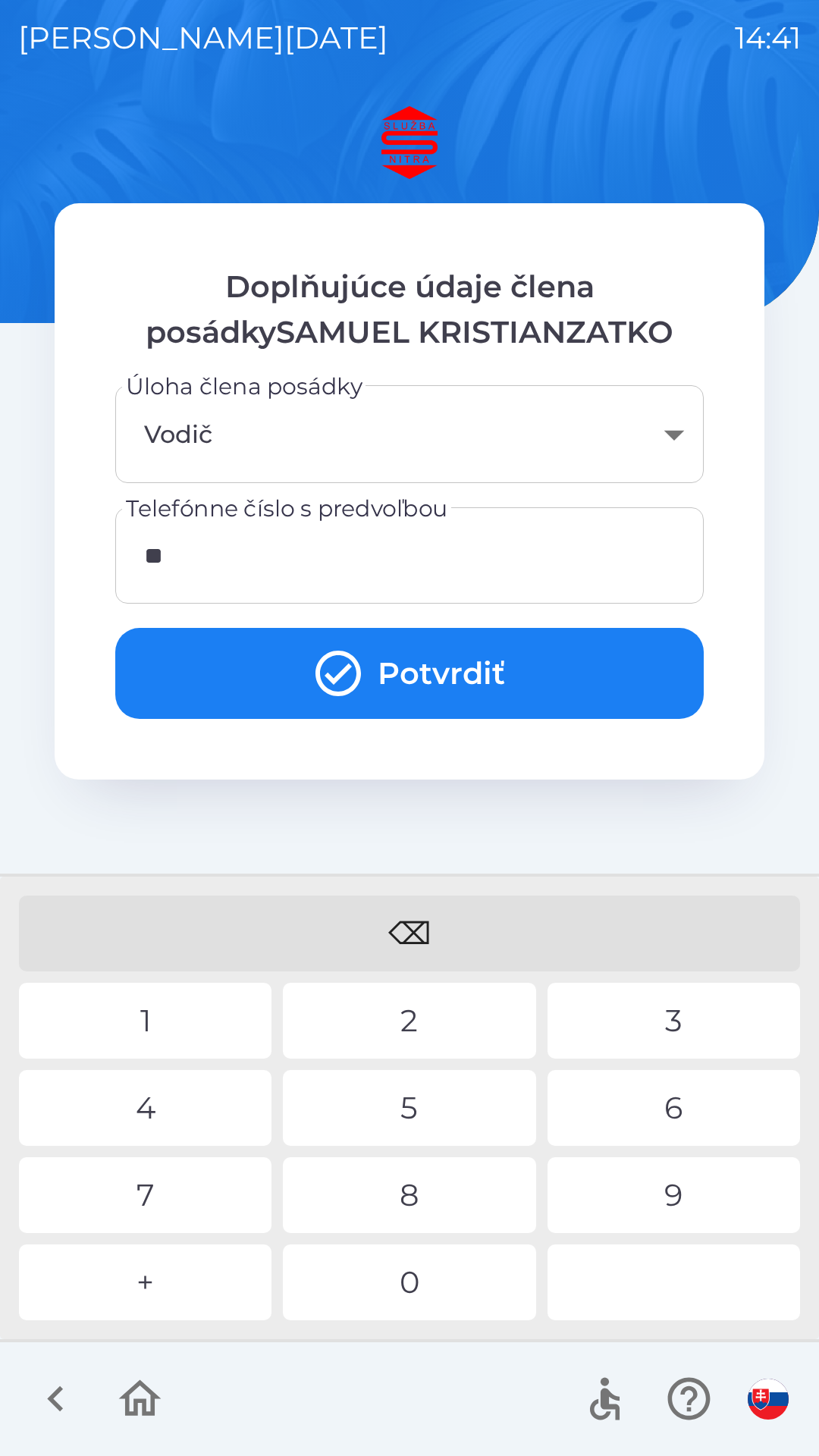
click at [169, 1110] on div "4" at bounding box center [145, 1108] width 253 height 76
click at [378, 1031] on div "2" at bounding box center [409, 1021] width 253 height 76
click at [177, 1011] on div "1" at bounding box center [145, 1021] width 253 height 76
click at [442, 1110] on div "5" at bounding box center [409, 1108] width 253 height 76
click at [179, 1023] on div "1" at bounding box center [145, 1021] width 253 height 76
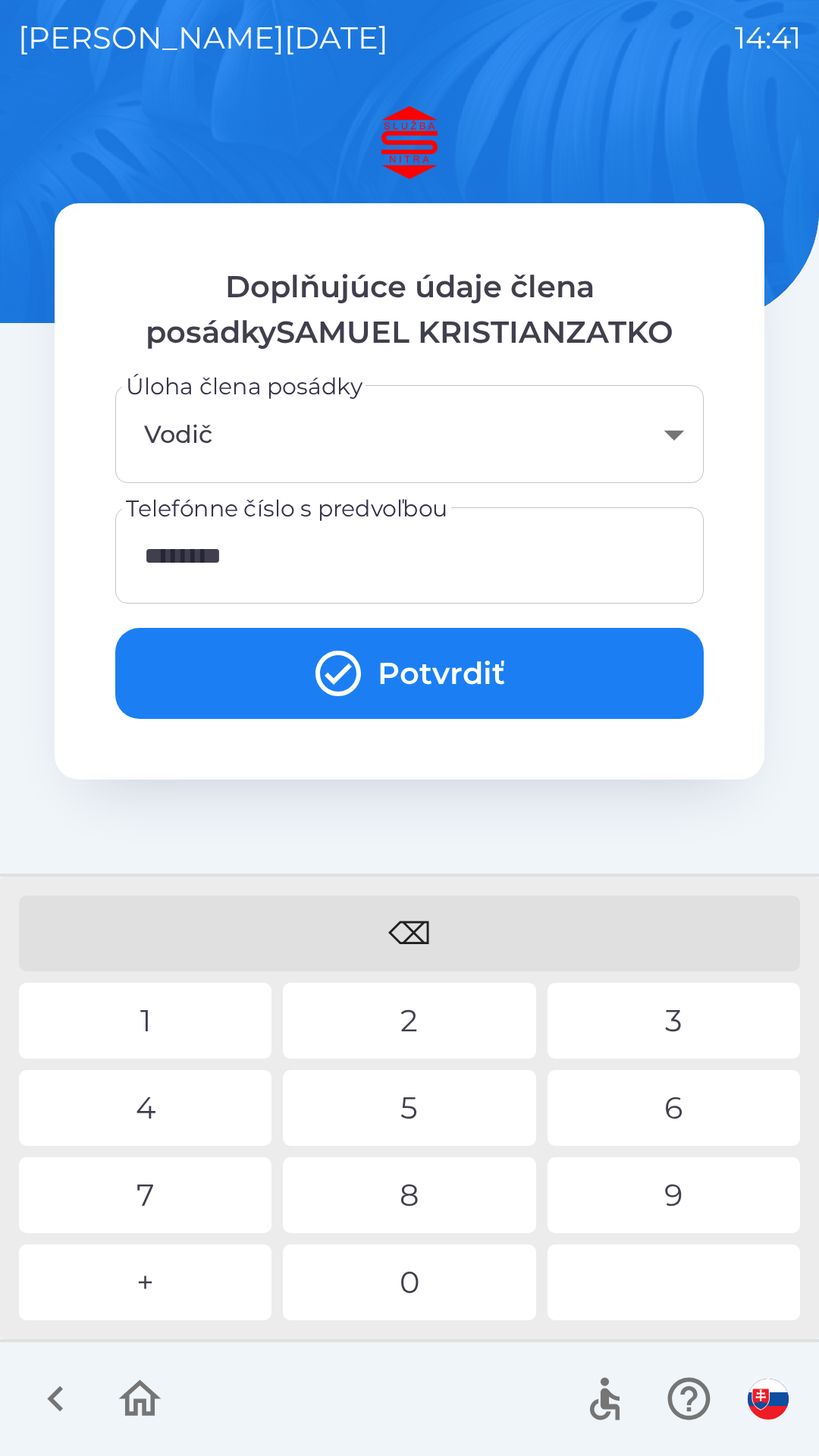
click at [417, 1297] on div "0" at bounding box center [409, 1283] width 253 height 76
click at [159, 1019] on div "1" at bounding box center [145, 1021] width 253 height 76
click at [142, 1031] on div "1" at bounding box center [145, 1021] width 253 height 76
type input "**********"
click at [283, 672] on button "Potvrdiť" at bounding box center [409, 673] width 589 height 91
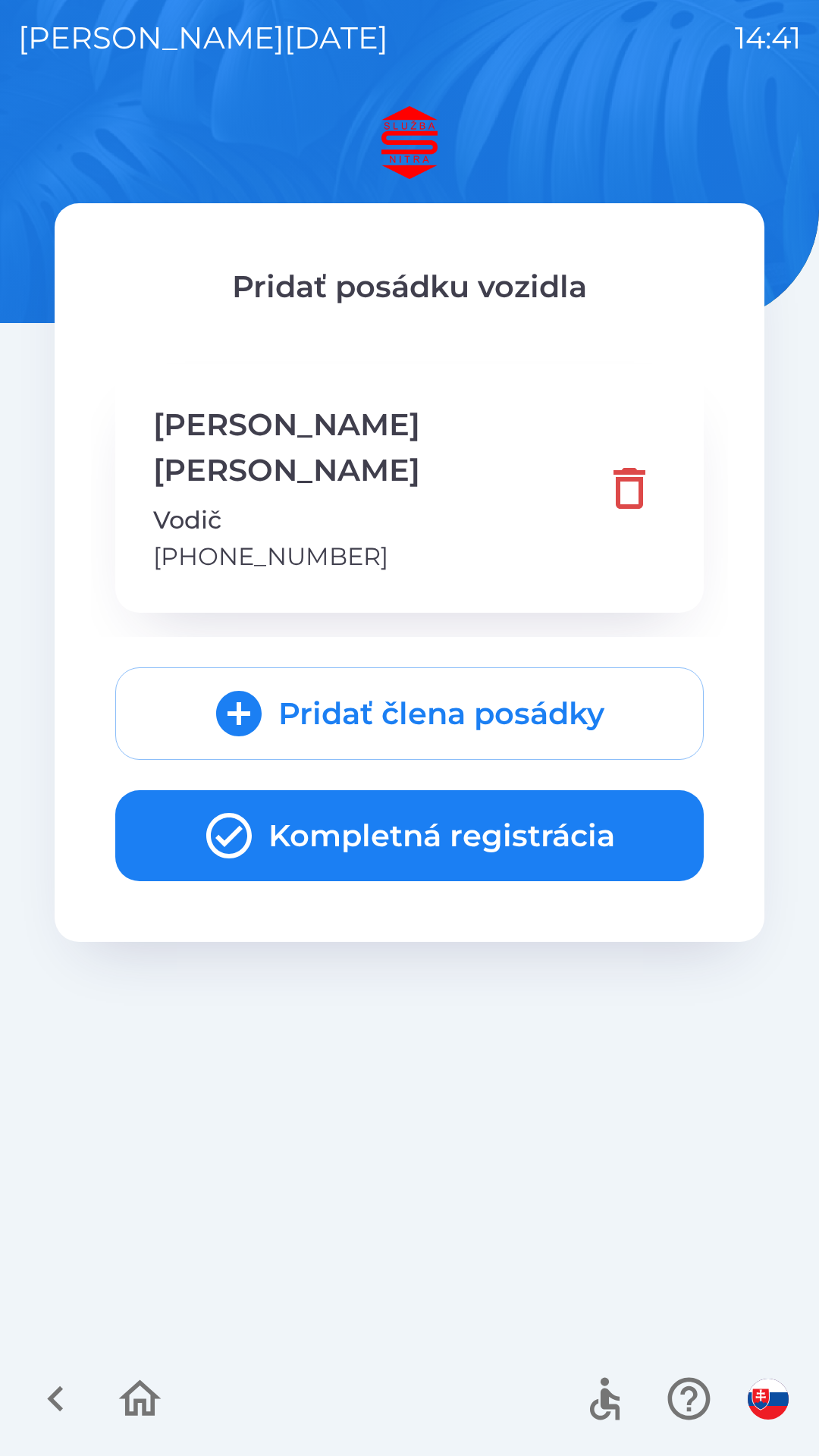
click at [302, 797] on button "Kompletná registrácia" at bounding box center [409, 836] width 589 height 91
